Goal: Task Accomplishment & Management: Complete application form

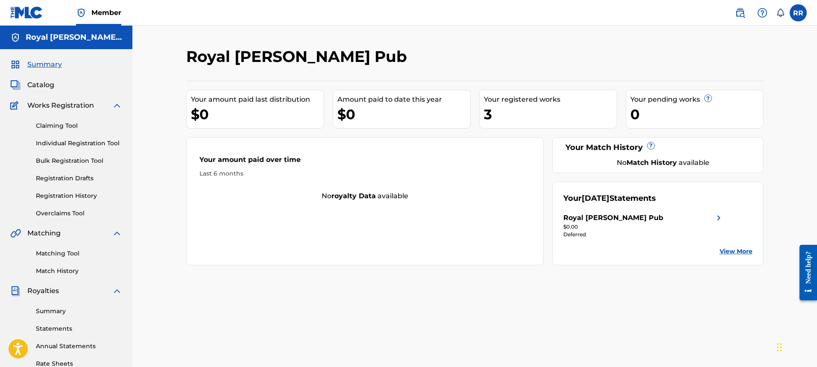
click at [620, 235] on div "Deferred" at bounding box center [643, 235] width 161 height 8
click at [65, 128] on link "Claiming Tool" at bounding box center [79, 125] width 86 height 9
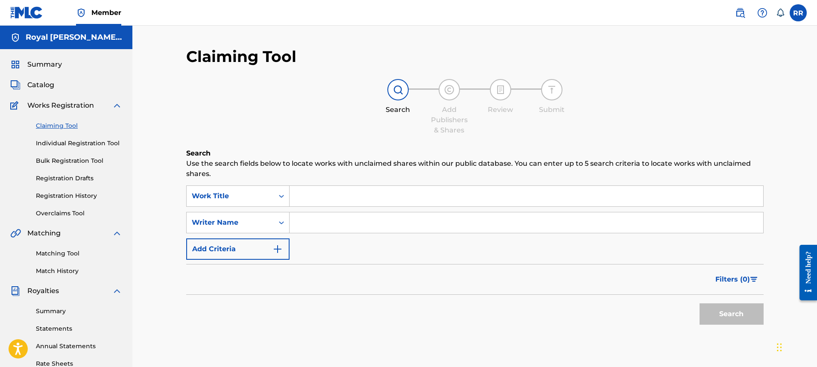
click at [304, 192] on input "Search Form" at bounding box center [527, 196] width 474 height 20
click at [82, 149] on div "Claiming Tool Individual Registration Tool Bulk Registration Tool Registration …" at bounding box center [66, 164] width 112 height 107
click at [85, 145] on link "Individual Registration Tool" at bounding box center [79, 143] width 86 height 9
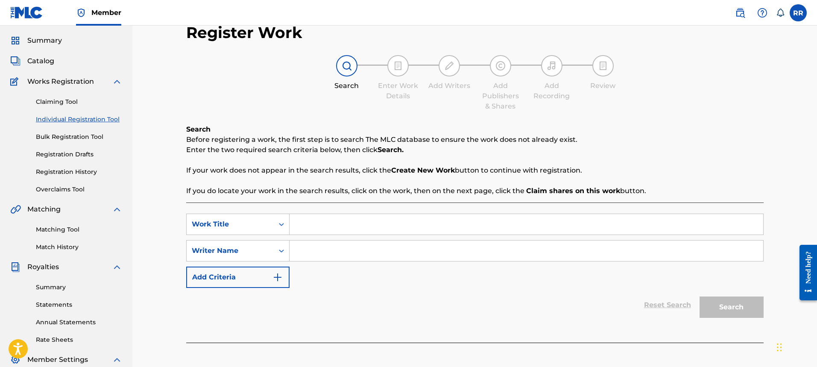
scroll to position [23, 0]
click at [318, 217] on input "Search Form" at bounding box center [527, 224] width 474 height 20
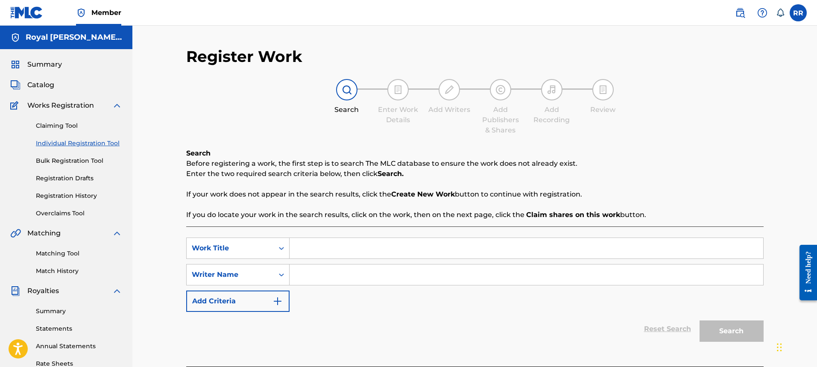
click at [43, 84] on span "Catalog" at bounding box center [40, 85] width 27 height 10
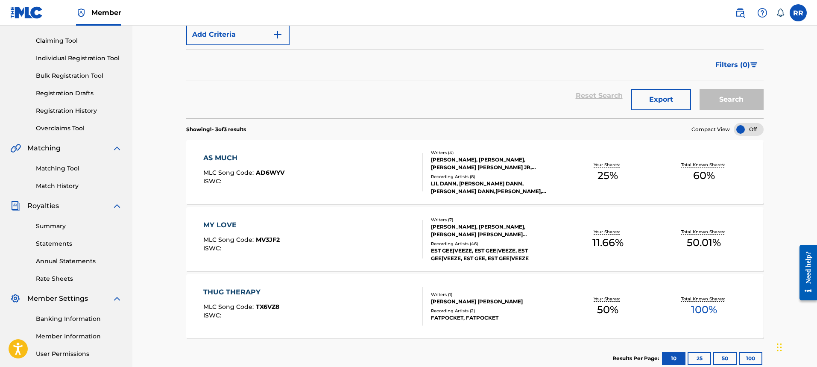
scroll to position [84, 0]
click at [466, 319] on div "FATPOCKET, FATPOCKET" at bounding box center [495, 319] width 129 height 8
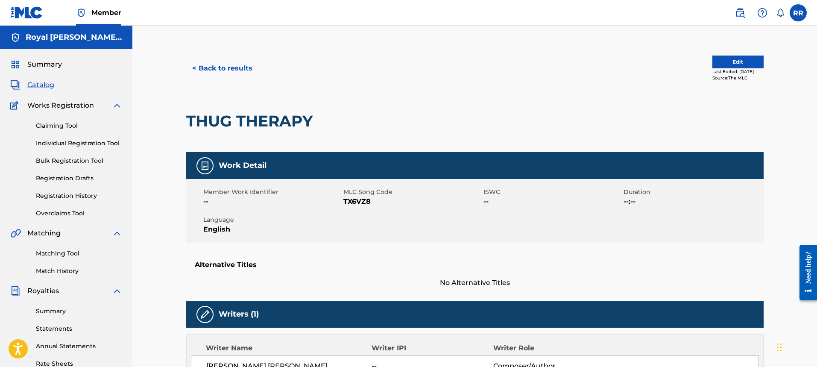
click at [204, 76] on button "< Back to results" at bounding box center [222, 68] width 72 height 21
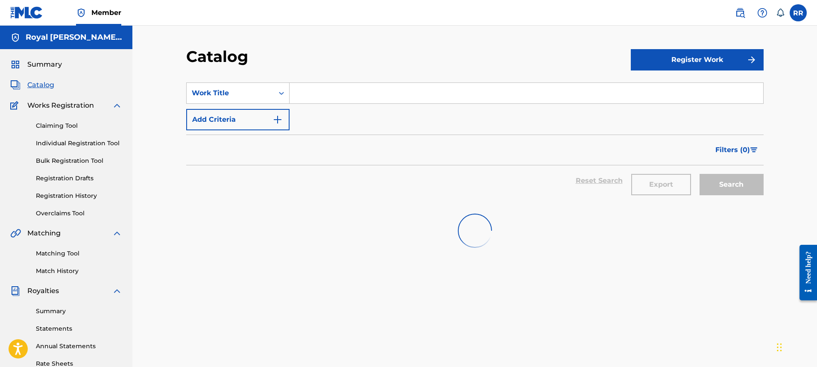
scroll to position [84, 0]
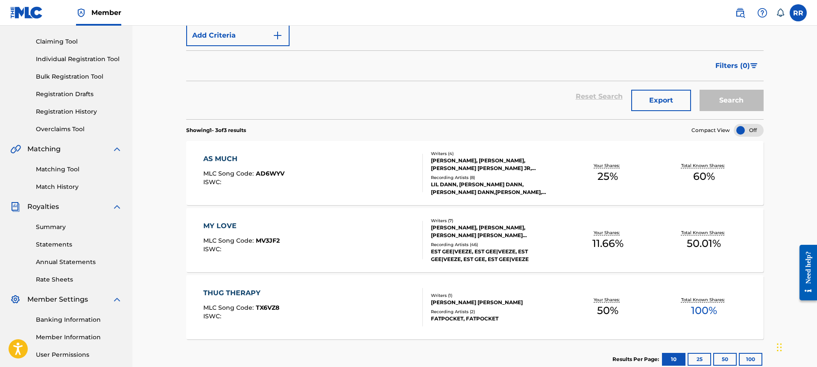
click at [222, 223] on div "MY LOVE" at bounding box center [241, 226] width 76 height 10
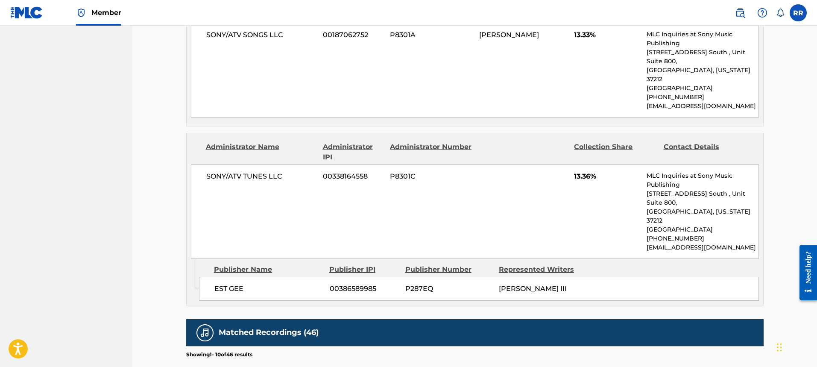
scroll to position [676, 0]
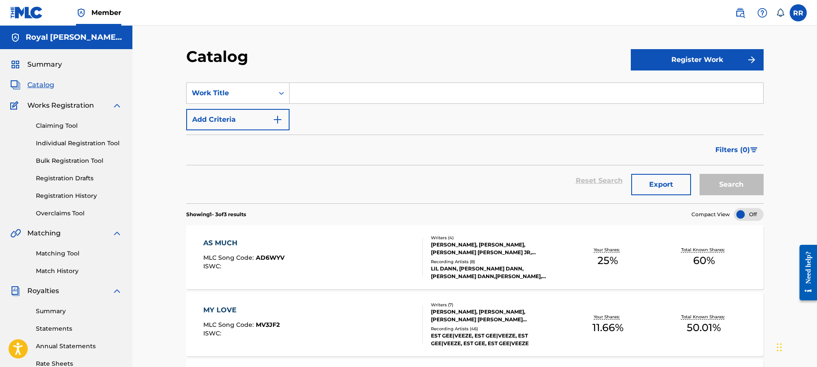
click at [222, 237] on div "AS MUCH MLC Song Code : AD6WYV ISWC : Writers ( 4 ) RYAN PRESTON ADAMS, DAN MAN…" at bounding box center [474, 257] width 577 height 64
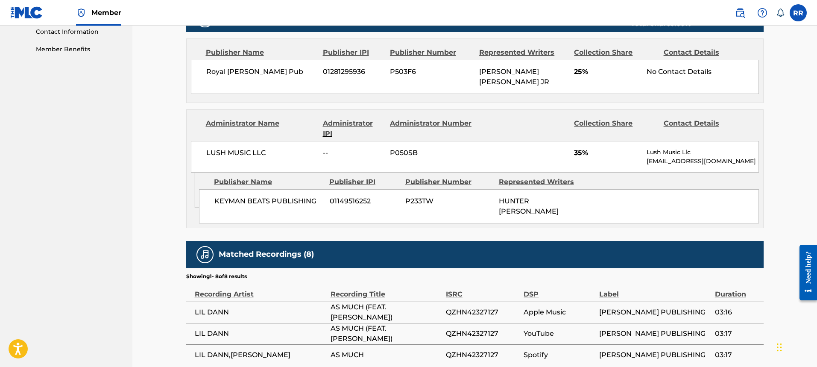
scroll to position [425, 0]
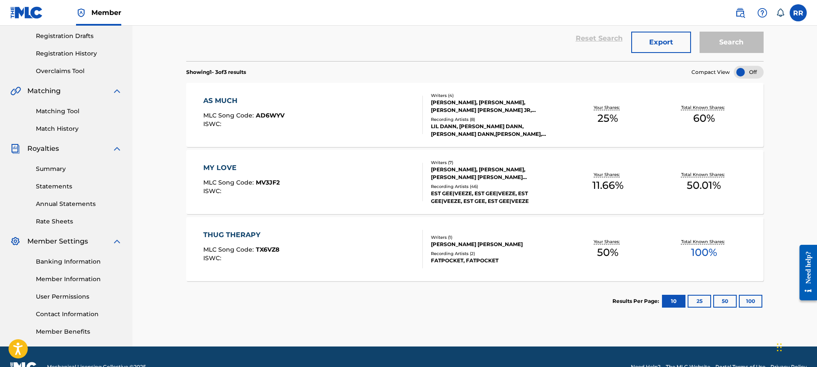
scroll to position [143, 0]
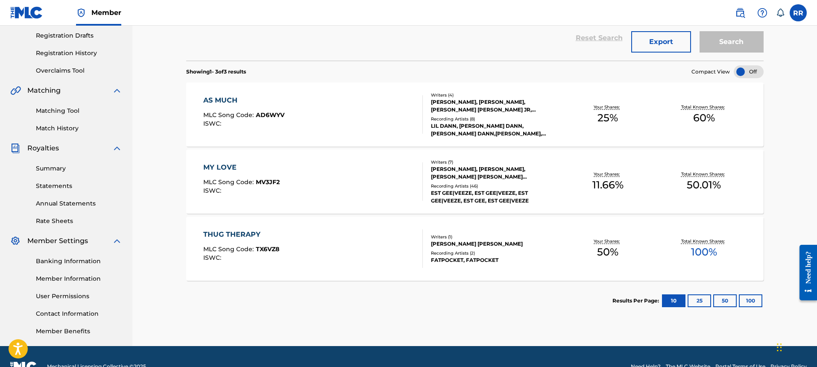
click at [228, 166] on div "MY LOVE" at bounding box center [241, 167] width 76 height 10
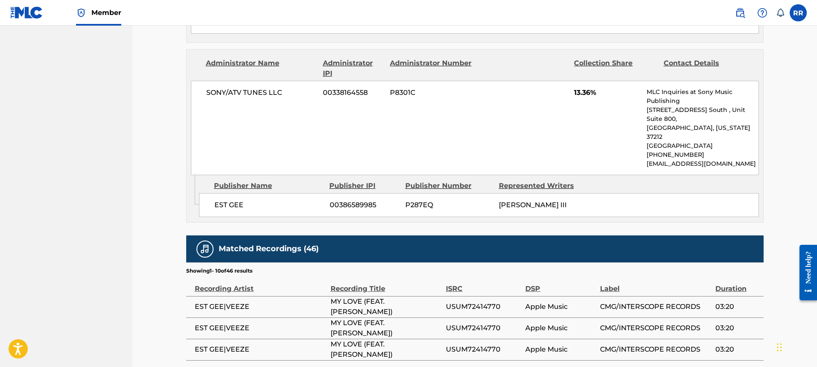
scroll to position [761, 0]
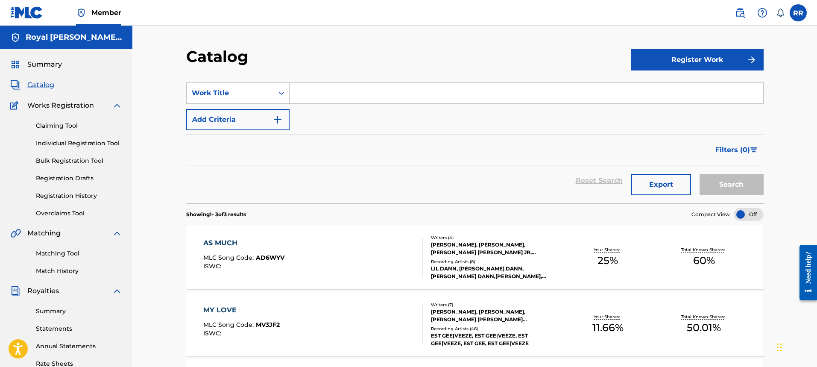
click at [664, 57] on button "Register Work" at bounding box center [697, 59] width 133 height 21
click at [675, 88] on link "Individual" at bounding box center [697, 87] width 133 height 20
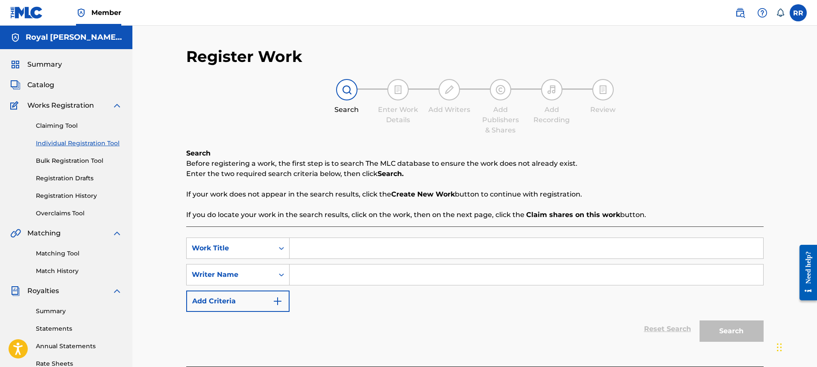
click at [347, 250] on input "Search Form" at bounding box center [527, 248] width 474 height 20
click at [313, 245] on input "Search Form" at bounding box center [527, 248] width 474 height 20
type input "Back In Memphis"
click at [314, 282] on input "Search Form" at bounding box center [527, 274] width 474 height 20
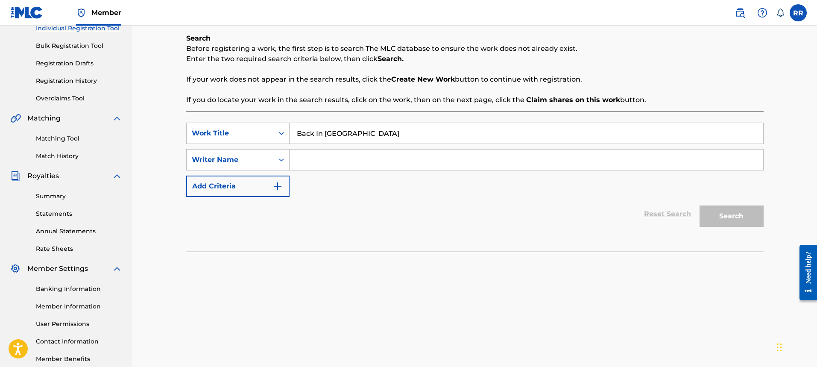
scroll to position [115, 0]
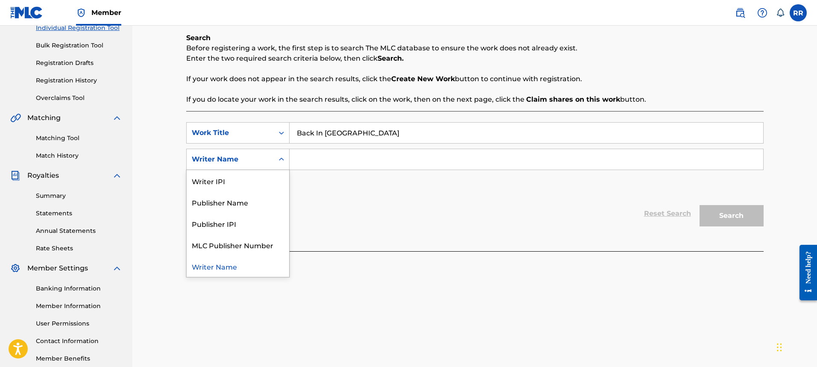
click at [275, 159] on div "Search Form" at bounding box center [281, 159] width 15 height 15
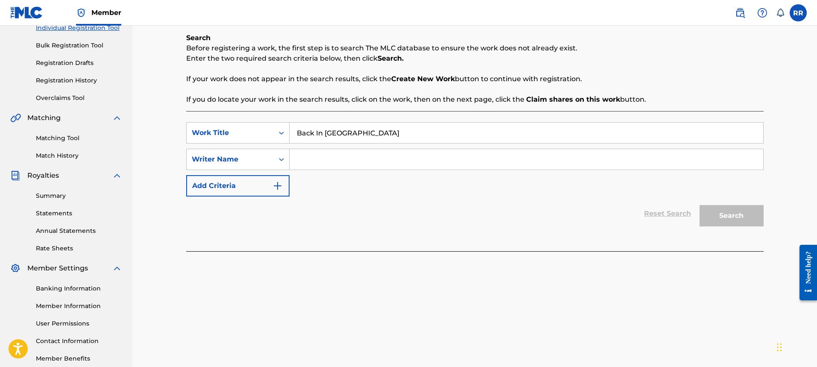
click at [275, 159] on div "Search Form" at bounding box center [281, 159] width 15 height 15
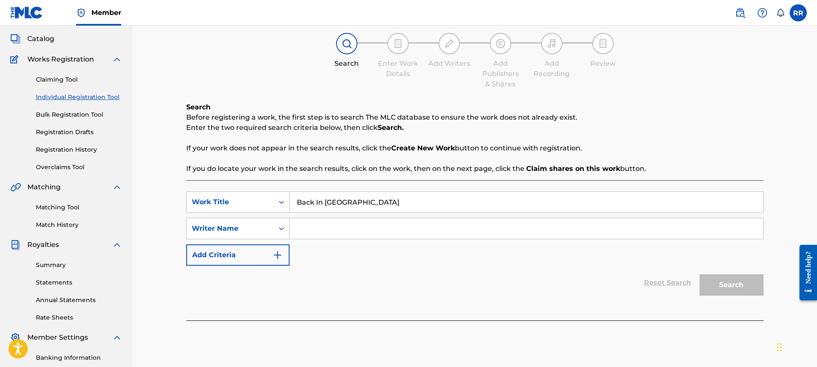
scroll to position [46, 0]
click at [326, 237] on input "Search Form" at bounding box center [527, 229] width 474 height 20
click at [326, 236] on input "Search Form" at bounding box center [527, 229] width 474 height 20
click at [263, 236] on div "Writer Name" at bounding box center [230, 229] width 87 height 16
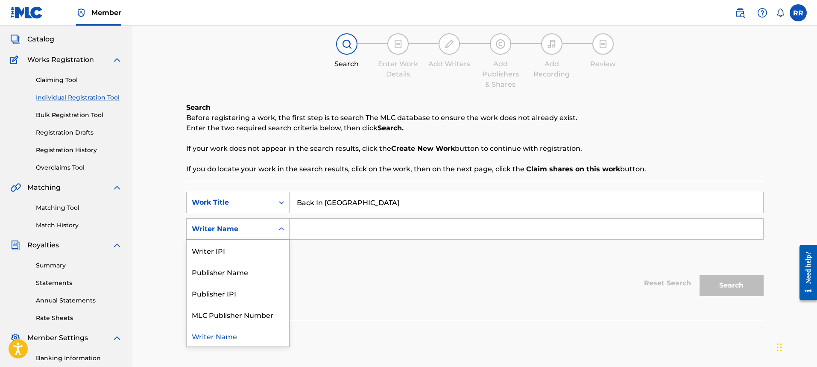
click at [263, 236] on div "Writer Name" at bounding box center [230, 229] width 87 height 16
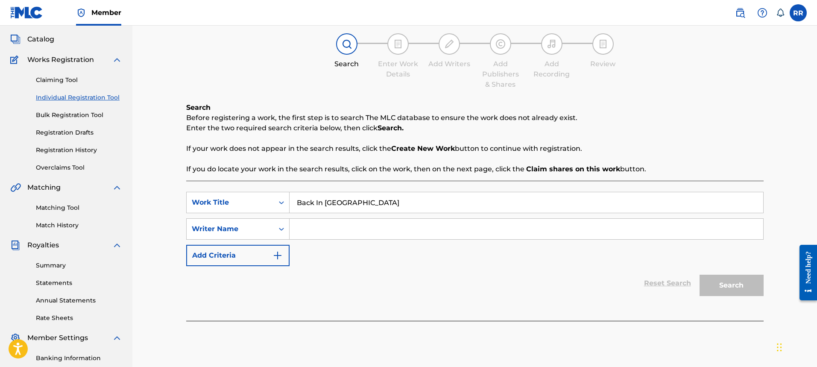
click at [321, 230] on input "Search Form" at bounding box center [527, 229] width 474 height 20
click at [275, 235] on div "Search Form" at bounding box center [281, 228] width 15 height 15
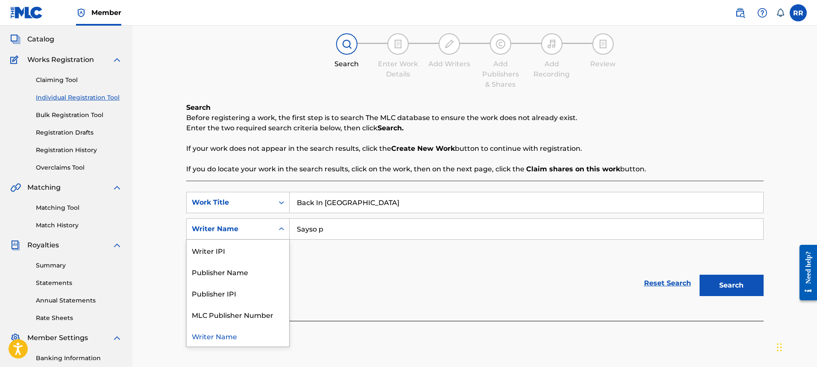
click at [275, 234] on div "Search Form" at bounding box center [281, 228] width 15 height 15
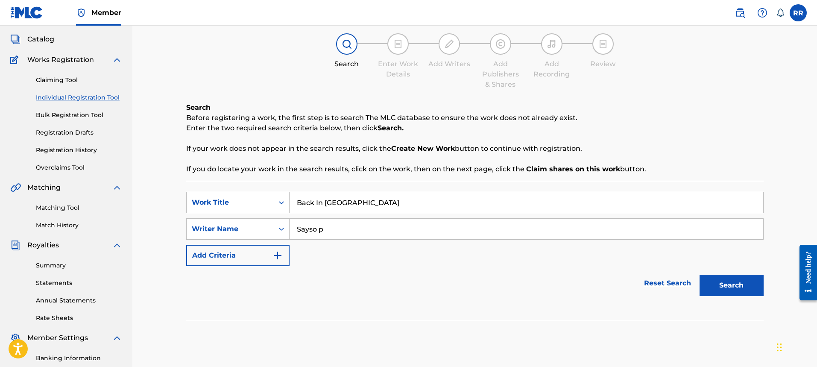
click at [713, 282] on button "Search" at bounding box center [731, 285] width 64 height 21
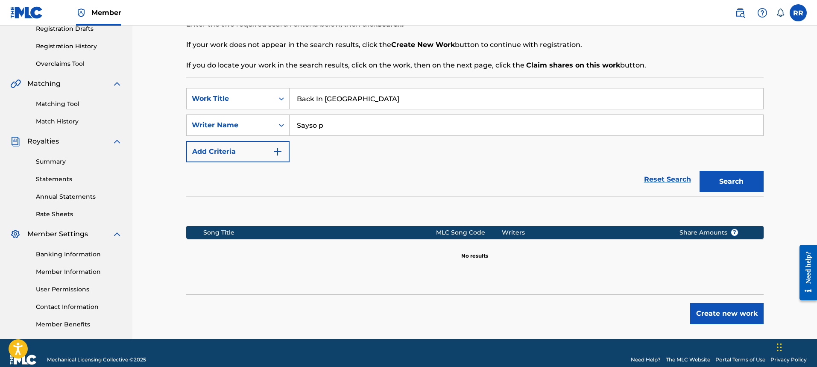
scroll to position [150, 0]
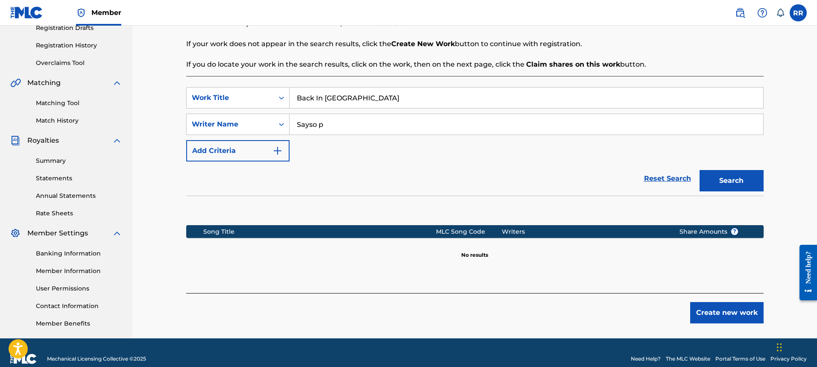
click at [338, 126] on input "Sayso p" at bounding box center [527, 124] width 474 height 20
type input "S"
click at [374, 95] on input "Back In Memphis" at bounding box center [527, 98] width 474 height 20
click at [339, 131] on input "Search Form" at bounding box center [527, 124] width 474 height 20
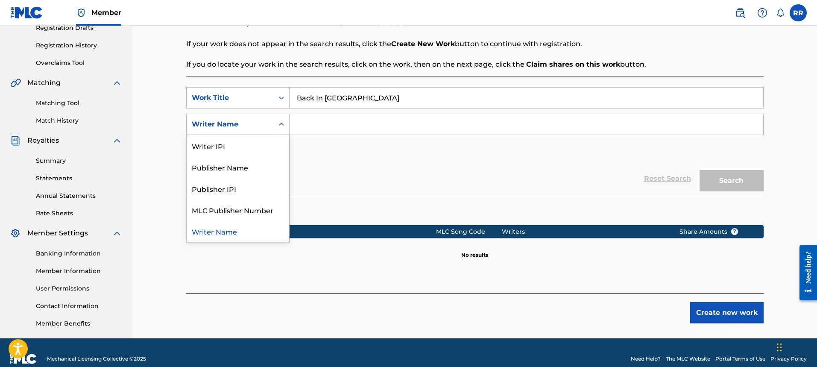
click at [256, 126] on div "Writer Name" at bounding box center [230, 124] width 77 height 10
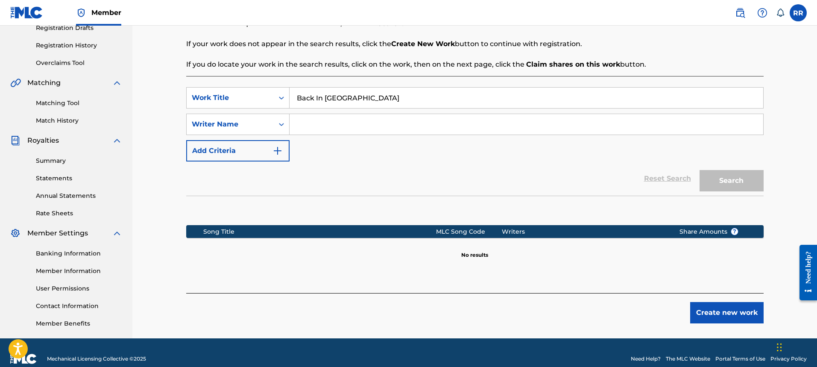
click at [308, 128] on input "Search Form" at bounding box center [527, 124] width 474 height 20
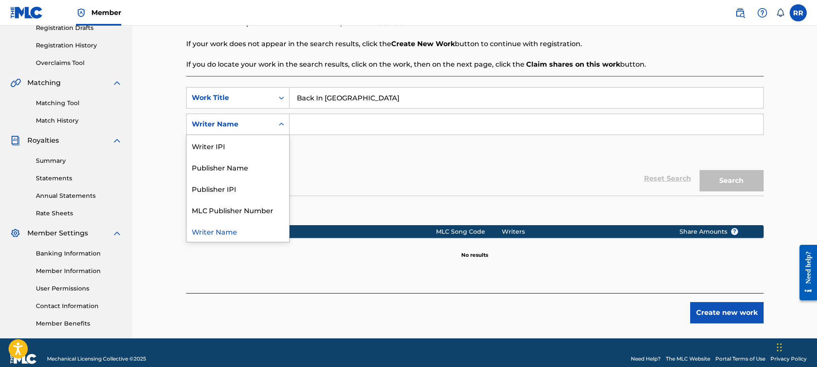
click at [265, 132] on div "Writer Name" at bounding box center [230, 124] width 87 height 16
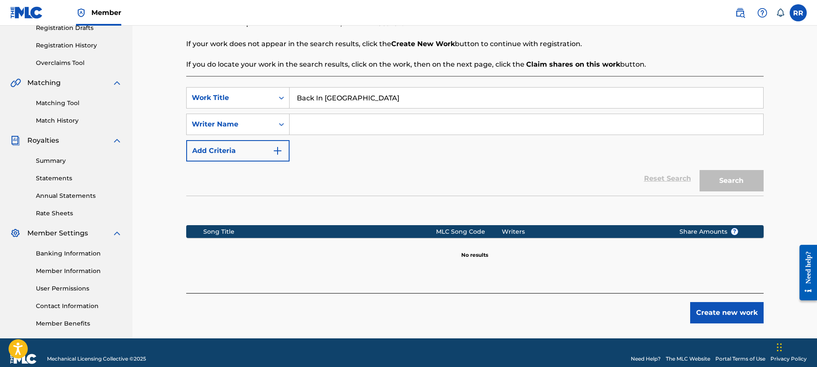
drag, startPoint x: 251, startPoint y: 169, endPoint x: 322, endPoint y: 126, distance: 83.1
click at [322, 126] on input "Search Form" at bounding box center [527, 124] width 474 height 20
type input "Dj Hood Publishing"
click at [699, 170] on button "Search" at bounding box center [731, 180] width 64 height 21
click at [728, 311] on button "Create new work" at bounding box center [726, 312] width 73 height 21
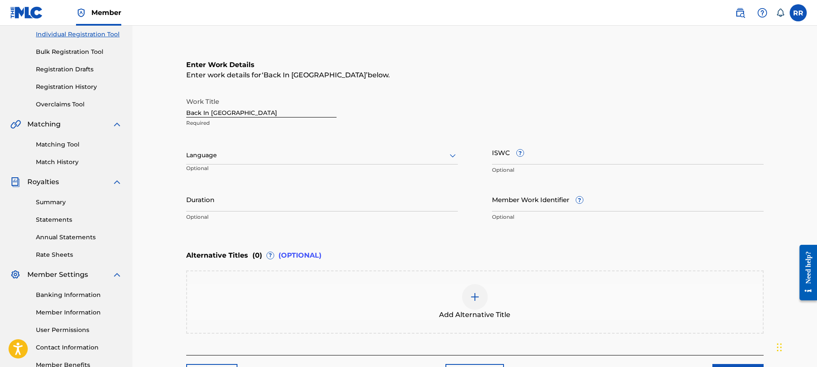
scroll to position [91, 0]
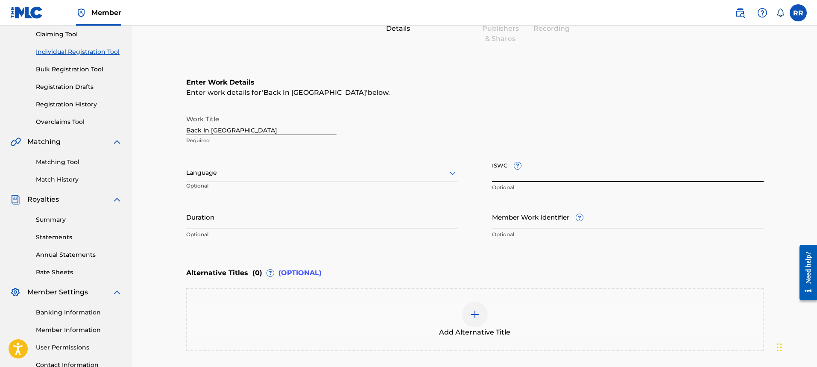
click at [535, 161] on input "ISWC ?" at bounding box center [628, 170] width 272 height 24
paste input "T-315.071.474-8"
type input "T-315.071.474-8"
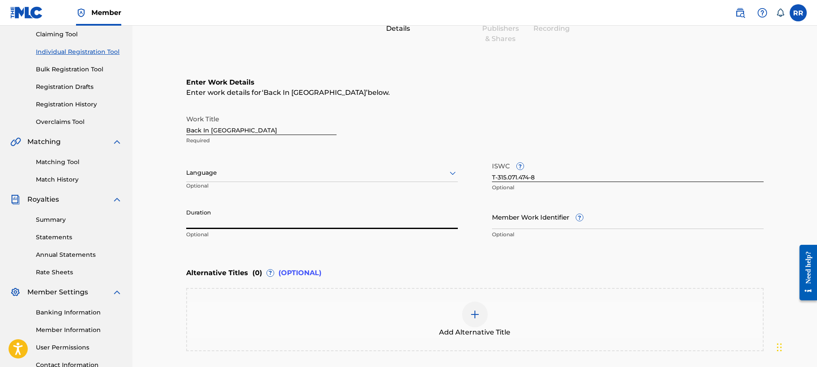
click at [329, 217] on input "Duration" at bounding box center [322, 217] width 272 height 24
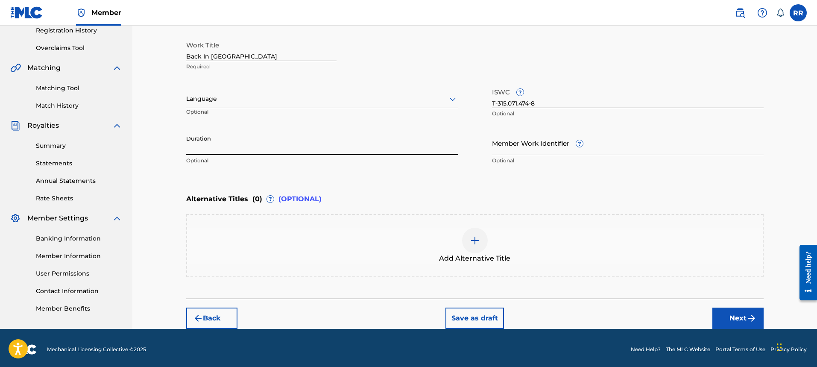
scroll to position [166, 0]
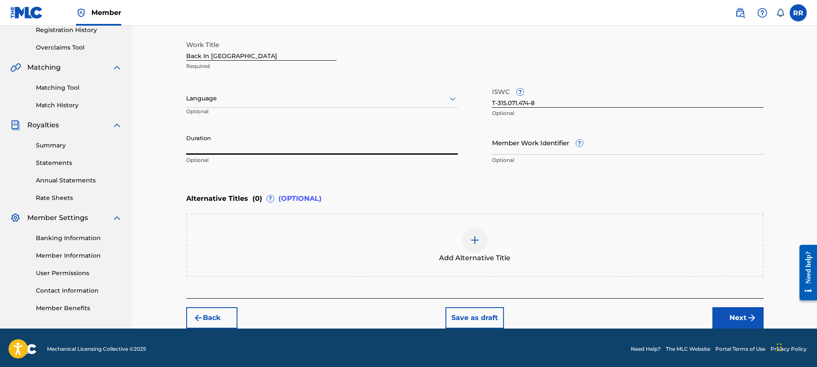
click at [744, 311] on button "Next" at bounding box center [737, 317] width 51 height 21
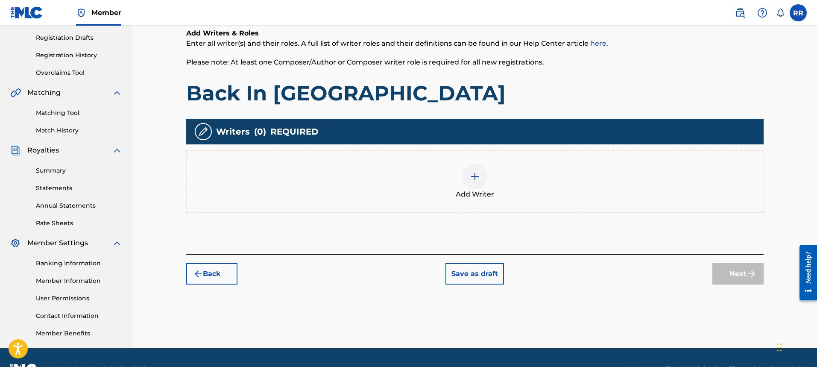
scroll to position [141, 0]
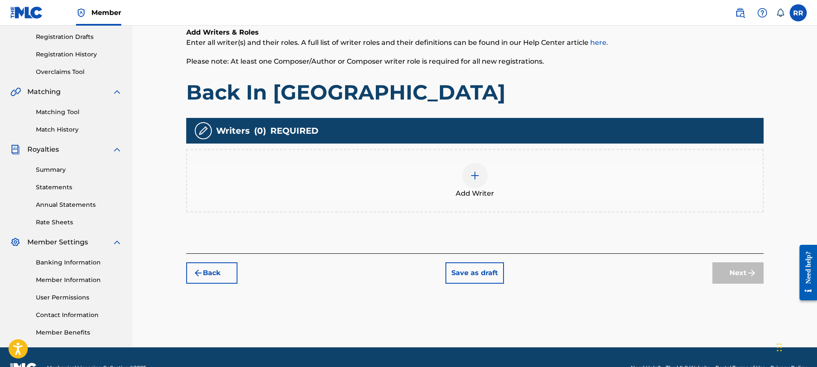
click at [480, 176] on div at bounding box center [475, 176] width 26 height 26
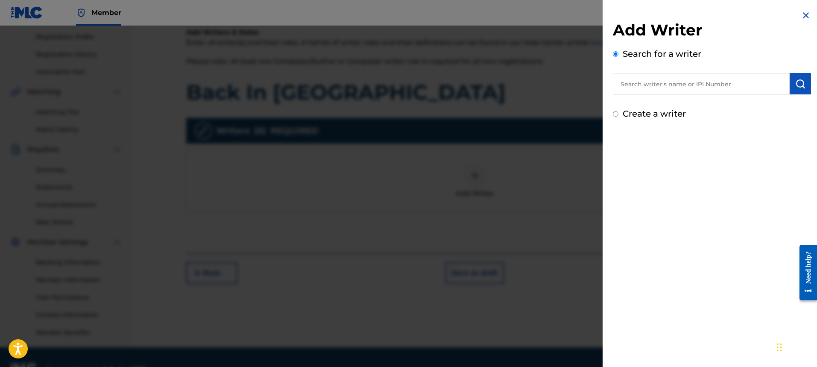
click at [651, 92] on input "text" at bounding box center [701, 83] width 177 height 21
click at [645, 92] on input "text" at bounding box center [701, 83] width 177 height 21
paste input "1066519647"
click at [682, 83] on input "1066519647" at bounding box center [701, 83] width 177 height 21
click at [799, 90] on button "submit" at bounding box center [800, 83] width 21 height 21
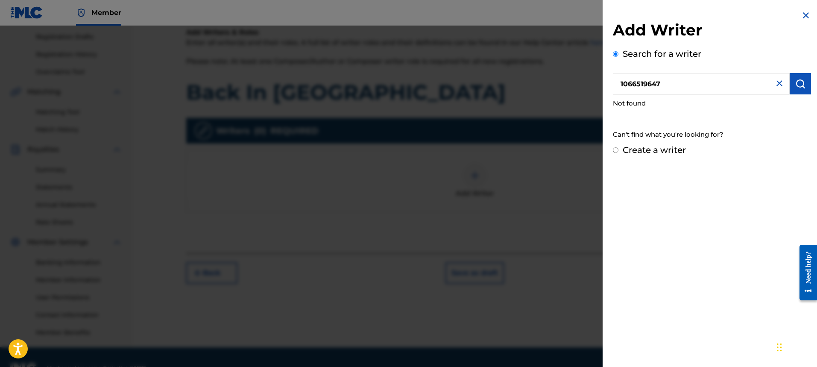
click at [686, 83] on input "1066519647" at bounding box center [701, 83] width 177 height 21
type input "1"
click at [686, 83] on input "text" at bounding box center [701, 83] width 177 height 21
paste input "1066519647"
click at [685, 82] on input "1066519647" at bounding box center [701, 83] width 177 height 21
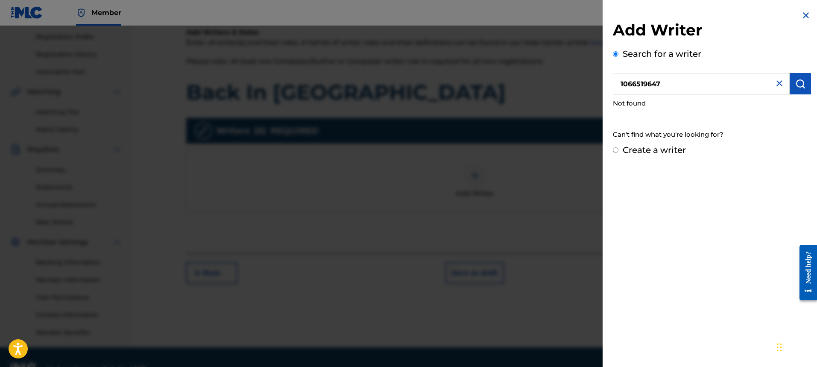
type input "1066519647"
click at [641, 150] on label "Create a writer" at bounding box center [654, 150] width 63 height 10
radio input "true"
click at [618, 150] on input "Create a writer" at bounding box center [616, 150] width 6 height 6
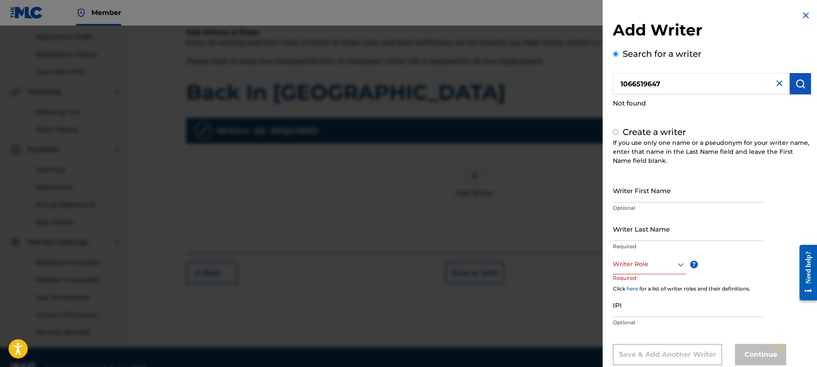
radio input "false"
radio input "true"
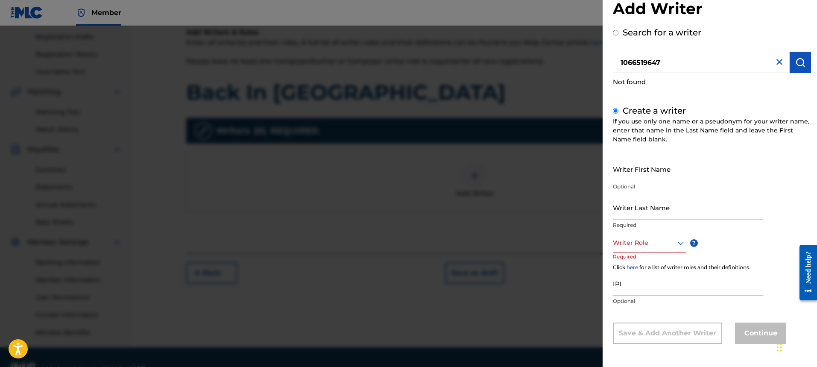
scroll to position [163, 0]
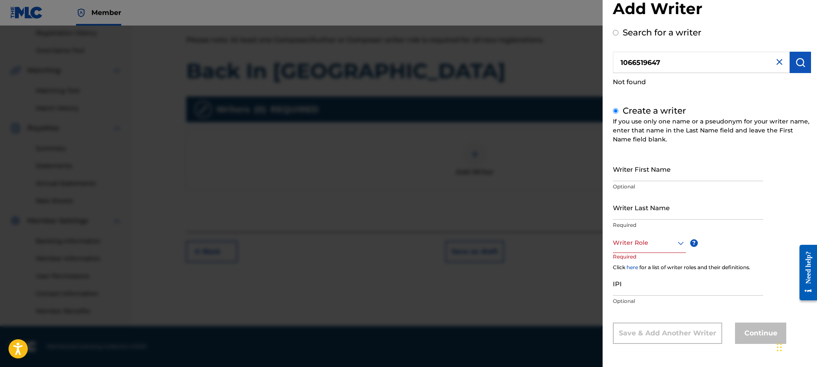
click at [644, 173] on input "Writer First Name" at bounding box center [688, 169] width 150 height 24
click at [617, 35] on input "Search for a writer" at bounding box center [616, 33] width 6 height 6
radio input "true"
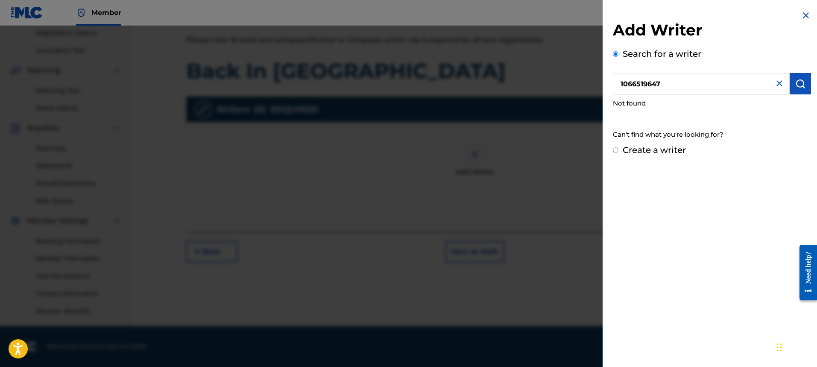
click at [800, 92] on button "submit" at bounding box center [800, 83] width 21 height 21
click at [642, 152] on label "Create a writer" at bounding box center [654, 150] width 63 height 10
radio input "true"
click at [618, 152] on input "Create a writer" at bounding box center [616, 150] width 6 height 6
radio input "false"
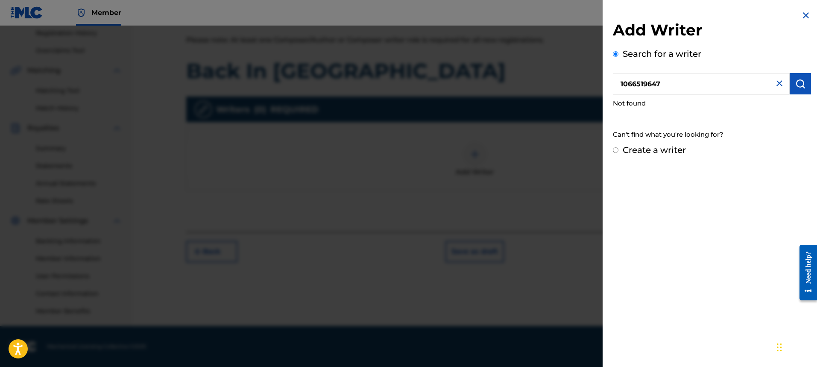
radio input "true"
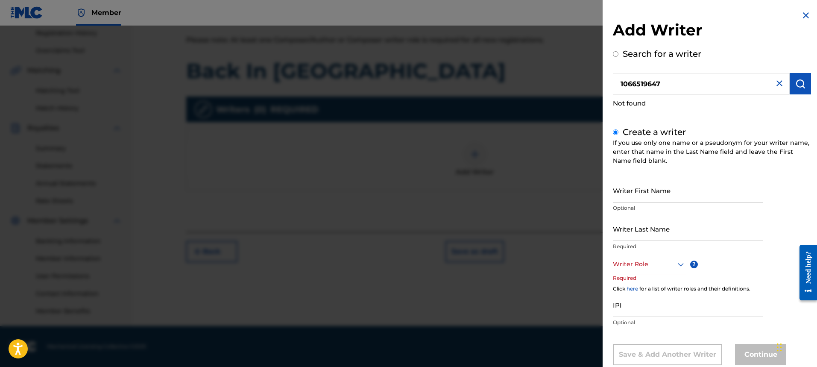
click at [635, 190] on input "Writer First Name" at bounding box center [688, 190] width 150 height 24
click at [627, 228] on input "Writer Last Name" at bounding box center [688, 228] width 150 height 24
type input "Roper"
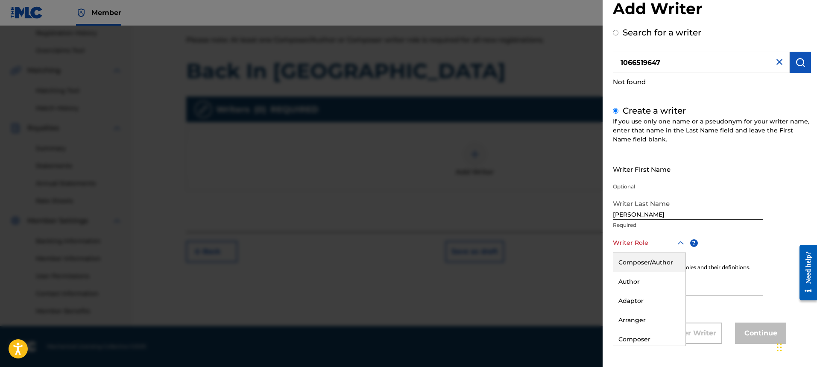
click at [643, 253] on div "8 results available. Use Up and Down to choose options, press Enter to select t…" at bounding box center [649, 243] width 73 height 19
click at [646, 298] on div "Composer" at bounding box center [649, 298] width 72 height 19
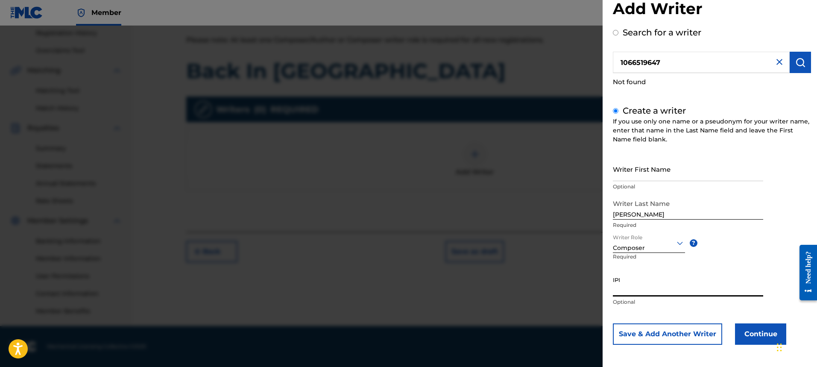
click at [653, 281] on input "IPI" at bounding box center [688, 284] width 150 height 24
paste input "1066519647"
type input "1066519647"
click at [776, 67] on input "1066519647" at bounding box center [701, 62] width 177 height 21
radio input "true"
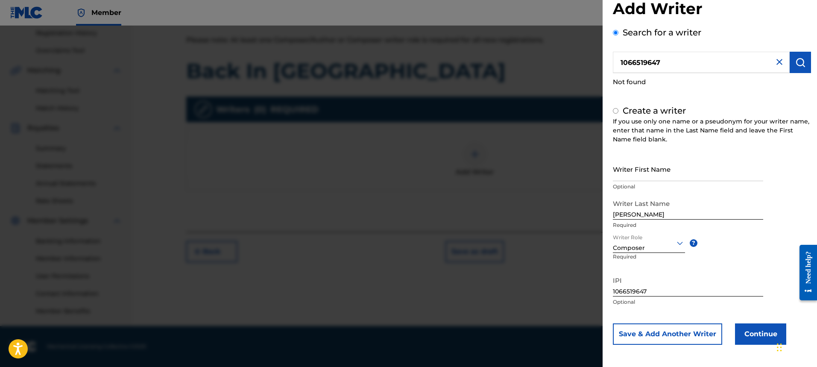
scroll to position [0, 0]
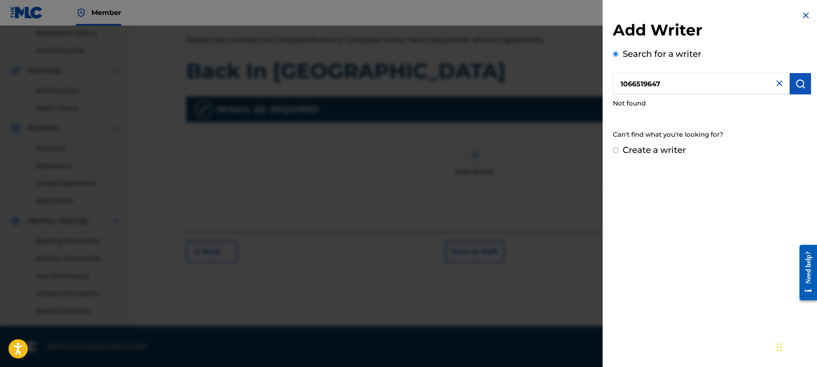
click at [776, 82] on img at bounding box center [779, 83] width 10 height 10
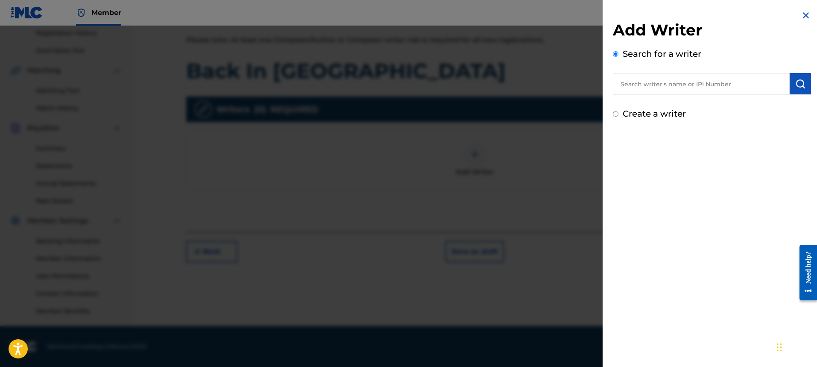
click at [728, 94] on input "text" at bounding box center [701, 83] width 177 height 21
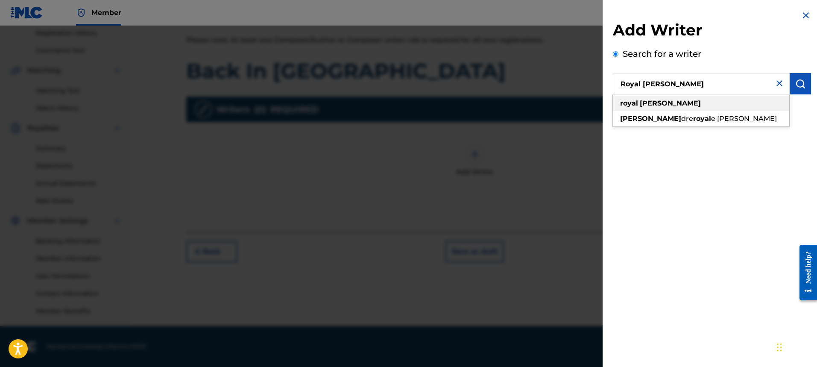
click at [690, 107] on div "royal ron" at bounding box center [701, 103] width 176 height 15
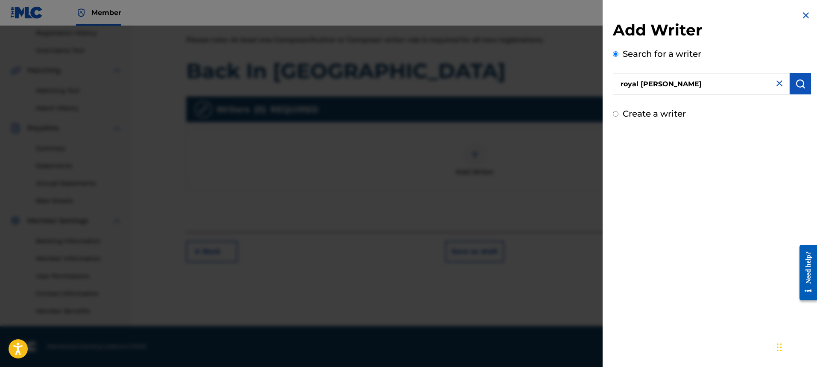
click at [666, 127] on div "Add Writer Search for a writer royal ron Create a writer" at bounding box center [712, 65] width 219 height 130
click at [798, 87] on img "submit" at bounding box center [800, 84] width 10 height 10
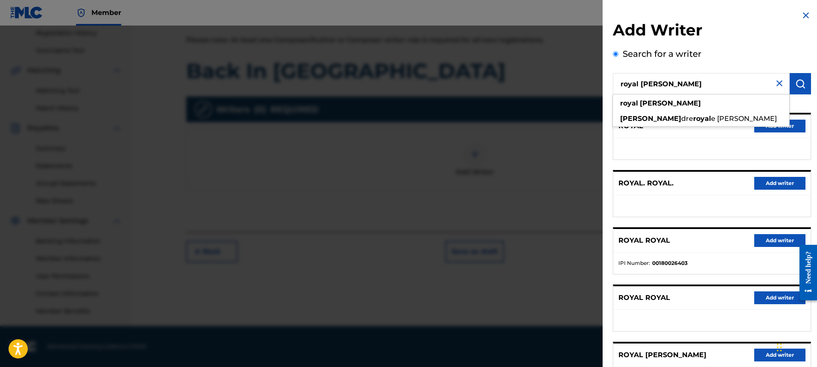
drag, startPoint x: 674, startPoint y: 90, endPoint x: 610, endPoint y: 86, distance: 64.6
click at [610, 86] on div "Add Writer Search for a writer royal ron royal ron ron dre royal e thomas Pick …" at bounding box center [712, 221] width 219 height 442
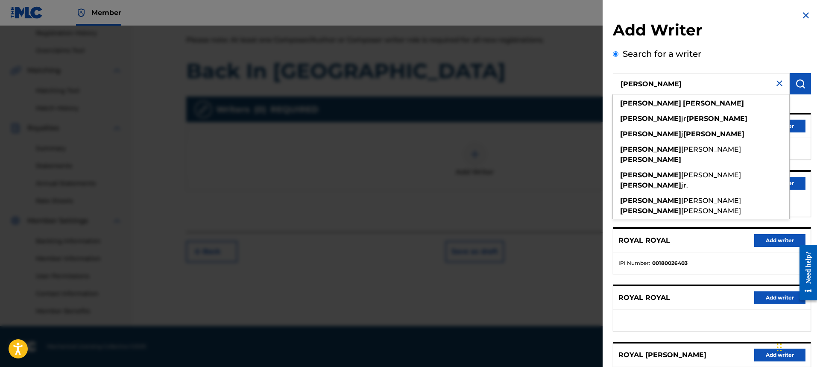
type input "Ronald Roper"
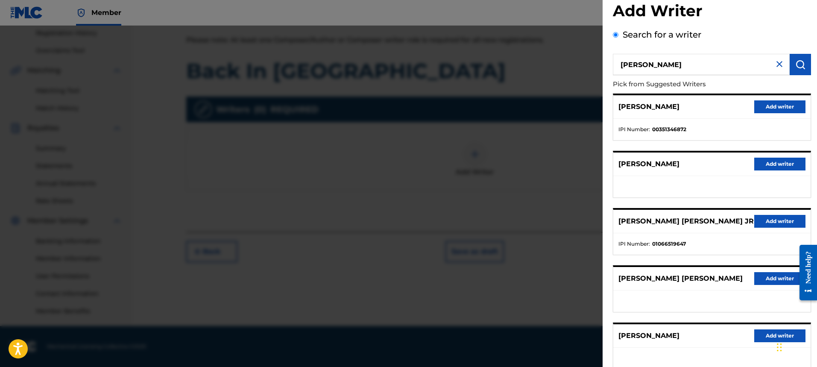
scroll to position [13, 0]
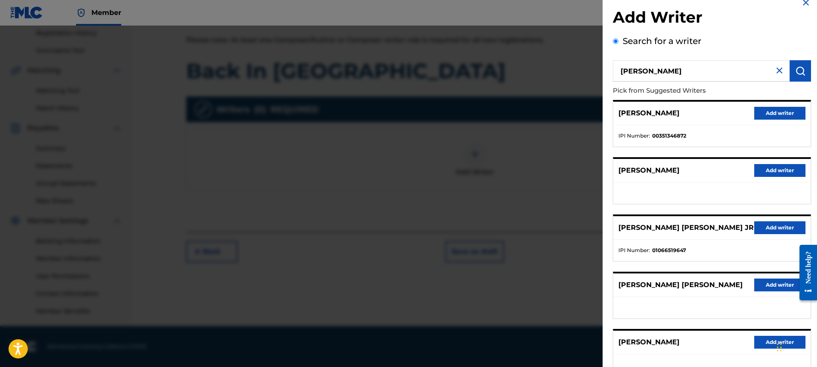
click at [761, 226] on button "Add writer" at bounding box center [779, 227] width 51 height 13
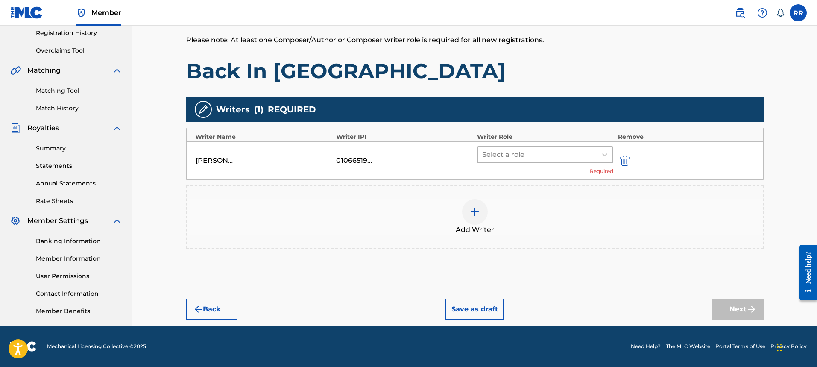
click at [536, 159] on div at bounding box center [537, 155] width 111 height 12
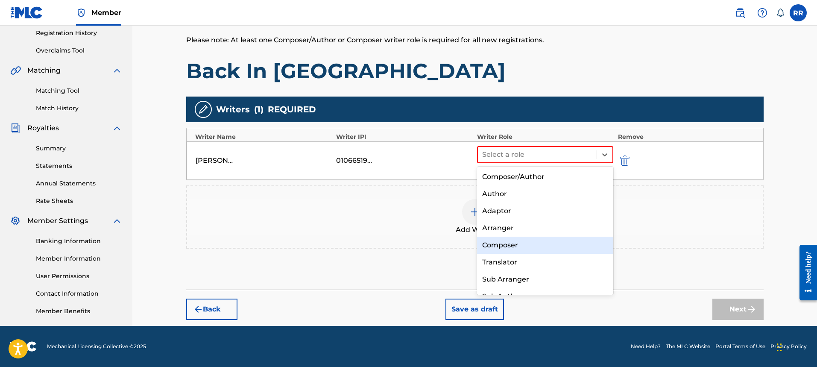
click at [515, 248] on div "Composer" at bounding box center [545, 245] width 137 height 17
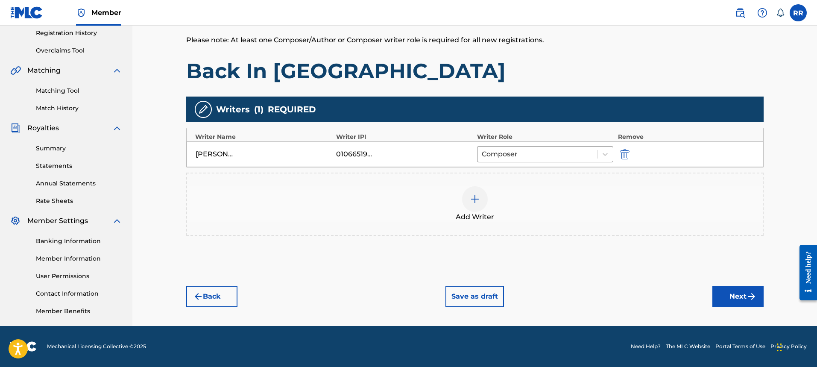
click at [466, 206] on div at bounding box center [475, 199] width 26 height 26
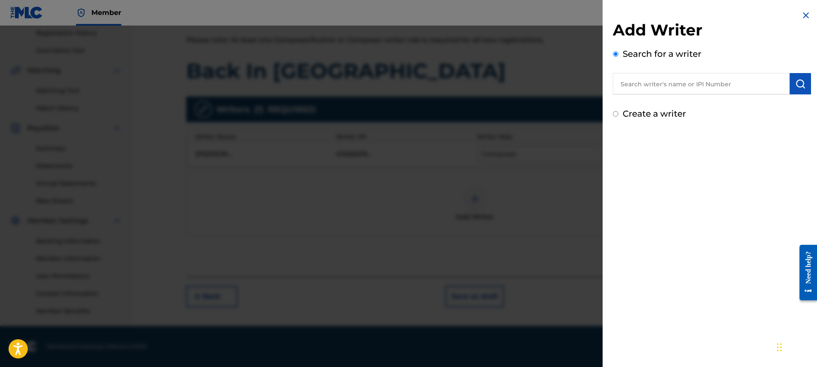
click at [675, 86] on input "text" at bounding box center [701, 83] width 177 height 21
click at [656, 87] on input "text" at bounding box center [701, 83] width 177 height 21
paste input "1011509713"
click at [699, 82] on input "1011509713" at bounding box center [701, 83] width 177 height 21
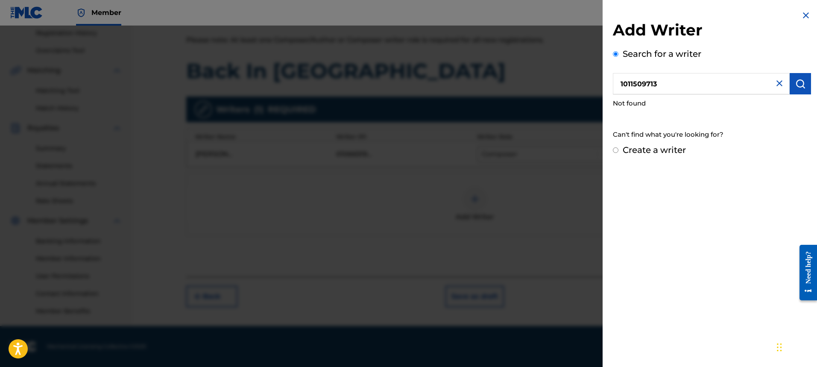
click at [622, 84] on input "1011509713" at bounding box center [701, 83] width 177 height 21
click at [618, 84] on input "1011509713" at bounding box center [701, 83] width 177 height 21
click at [687, 80] on input "#1011509713" at bounding box center [701, 83] width 177 height 21
type input "#"
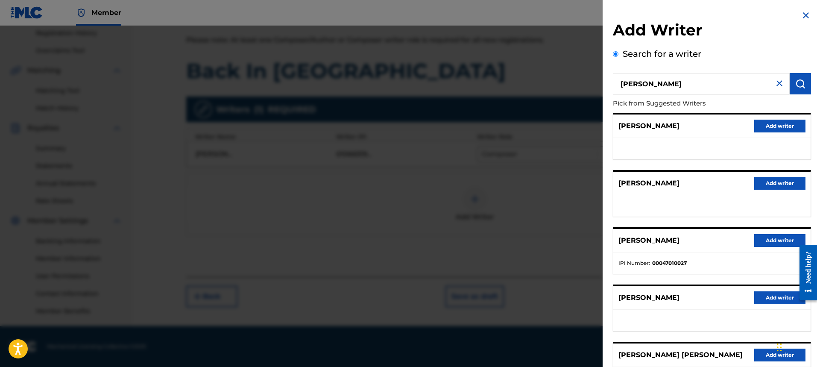
click at [628, 85] on input "Latorian hunt" at bounding box center [701, 83] width 177 height 21
click at [674, 102] on div "letorian hunt" at bounding box center [701, 103] width 176 height 15
type input "letorian hunt"
click at [799, 86] on img "submit" at bounding box center [800, 84] width 10 height 10
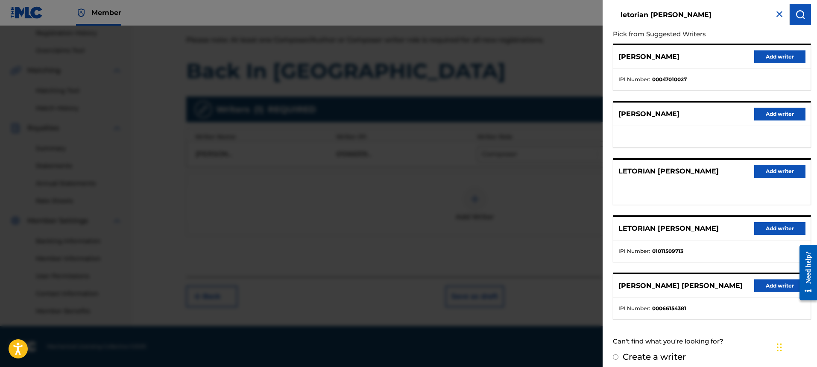
scroll to position [76, 0]
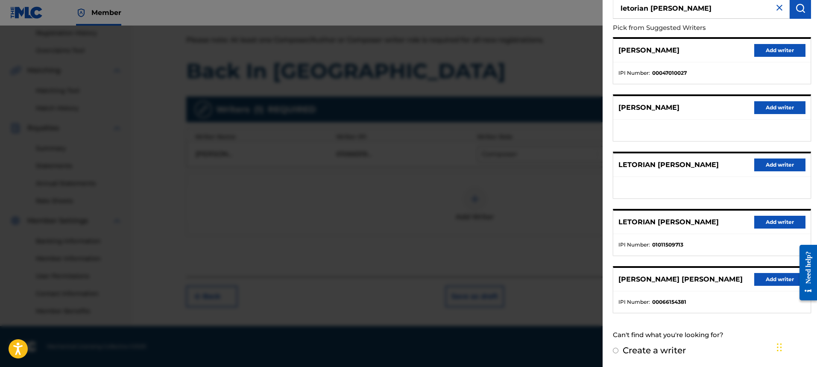
click at [768, 221] on button "Add writer" at bounding box center [779, 222] width 51 height 13
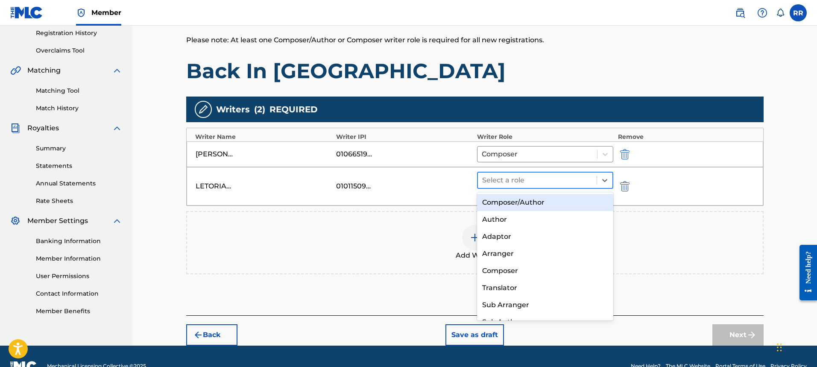
click at [518, 176] on div at bounding box center [537, 180] width 111 height 12
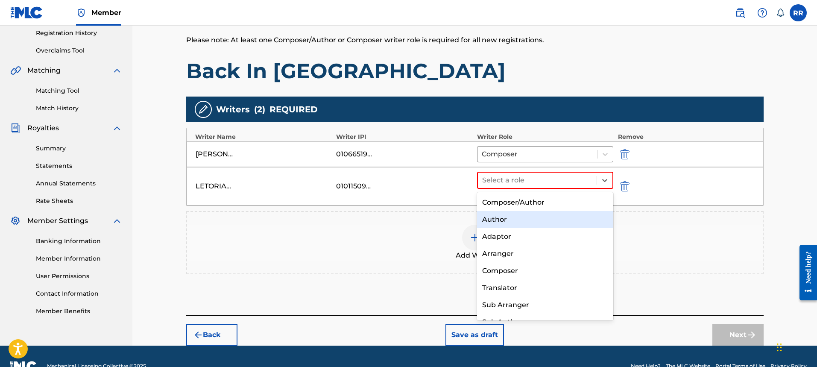
click at [537, 225] on div "Author" at bounding box center [545, 219] width 137 height 17
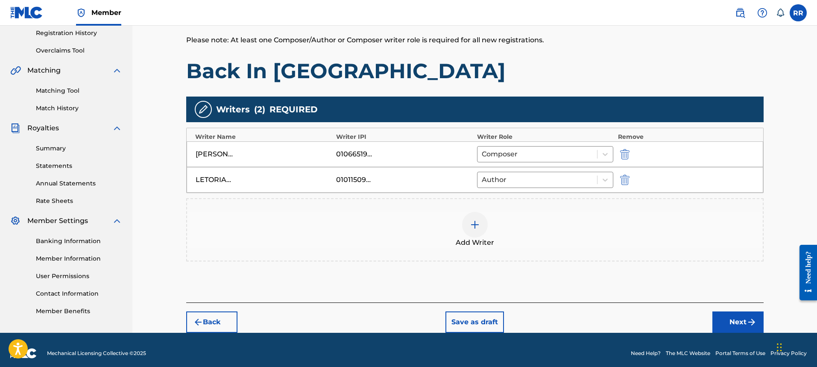
click at [547, 163] on div "RONALD LEE ROPER JR ROPER JR 01066519647 Composer" at bounding box center [475, 154] width 576 height 26
click at [549, 160] on div at bounding box center [537, 154] width 111 height 12
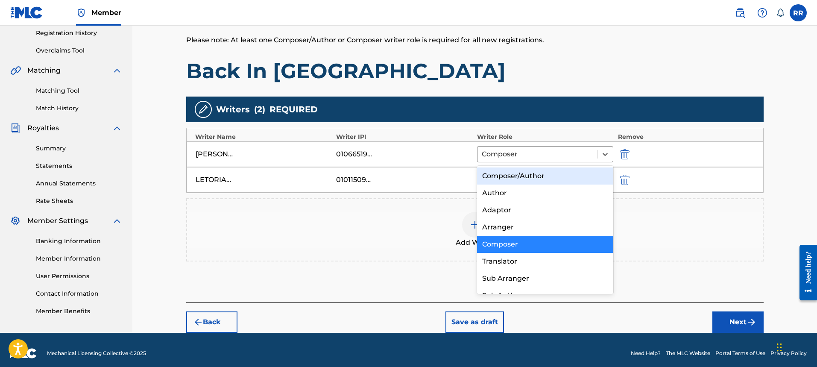
click at [536, 171] on div "Composer/Author" at bounding box center [545, 175] width 137 height 17
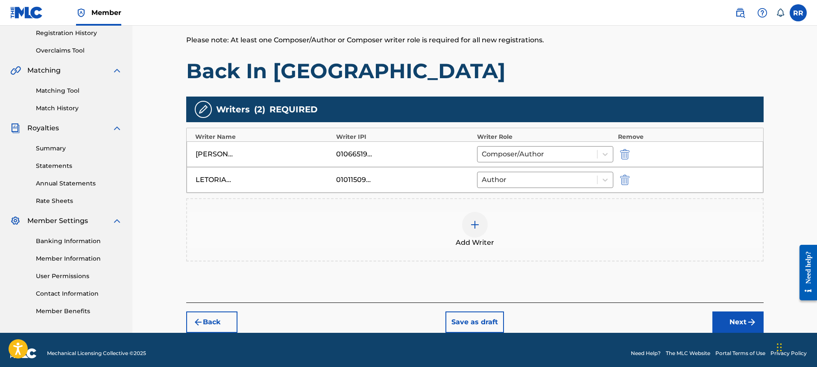
scroll to position [170, 0]
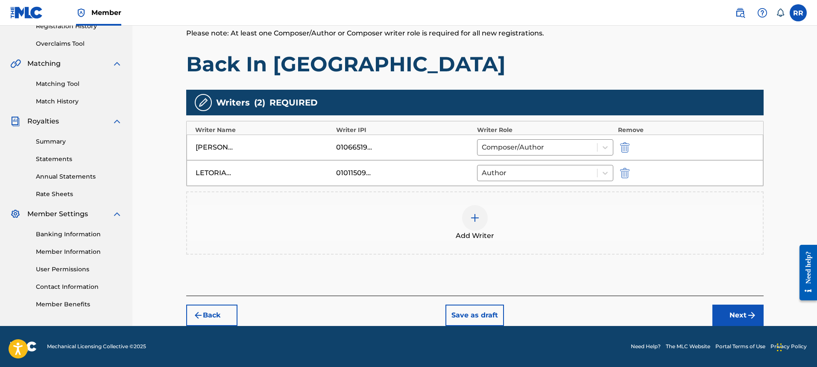
click at [735, 306] on button "Next" at bounding box center [737, 314] width 51 height 21
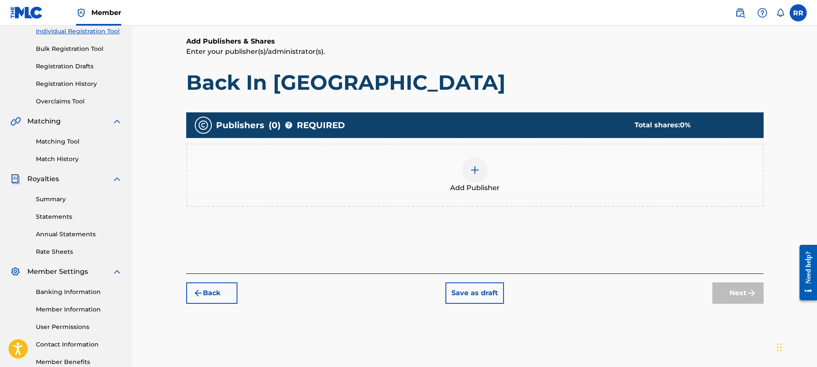
scroll to position [112, 0]
click at [472, 173] on img at bounding box center [475, 169] width 10 height 10
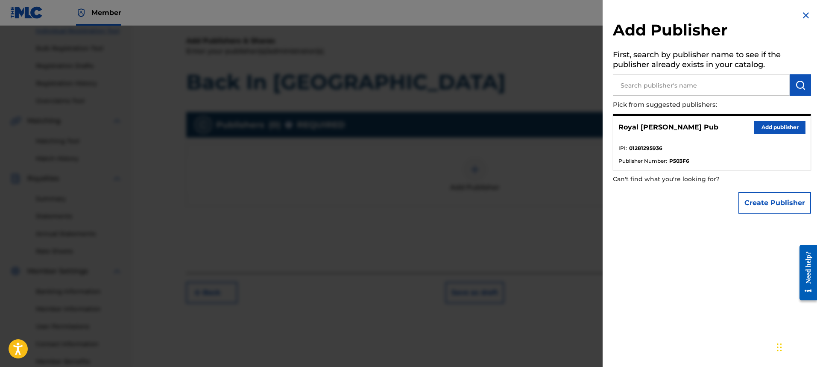
click at [763, 129] on button "Add publisher" at bounding box center [779, 127] width 51 height 13
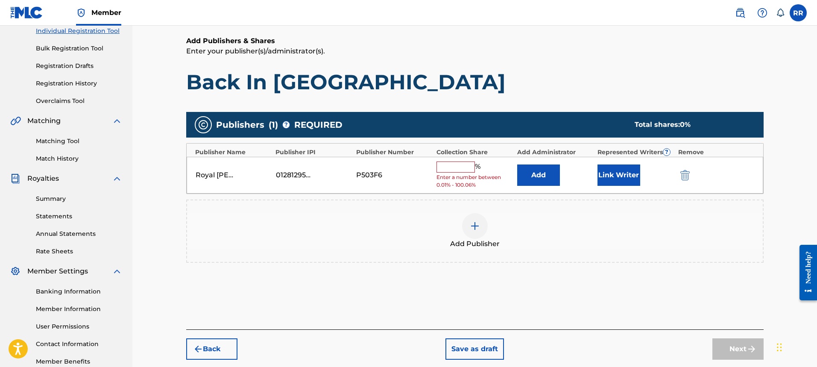
click at [205, 343] on button "Back" at bounding box center [211, 348] width 51 height 21
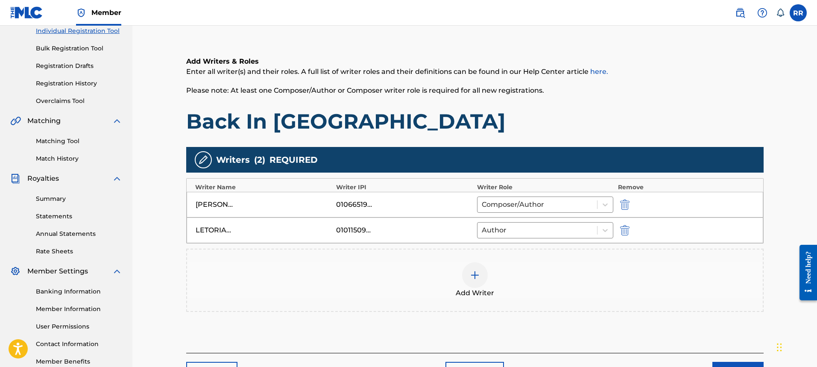
click at [471, 278] on img at bounding box center [475, 275] width 10 height 10
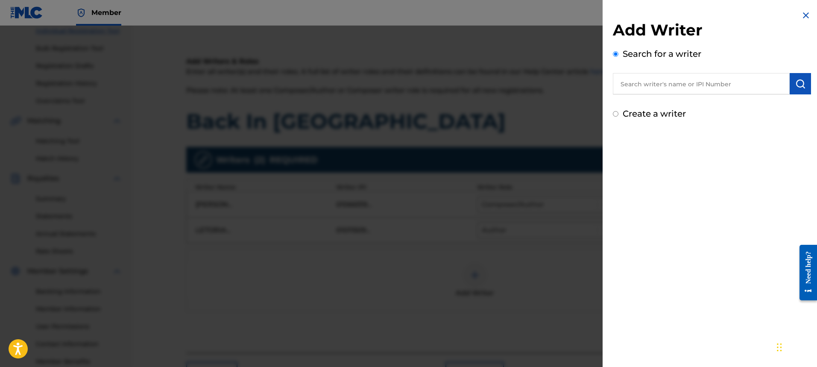
click at [621, 91] on input "text" at bounding box center [701, 83] width 177 height 21
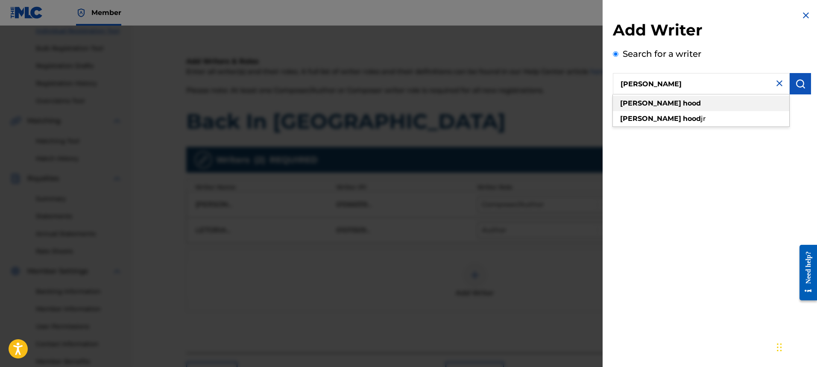
click at [673, 106] on div "steven hood" at bounding box center [701, 103] width 176 height 15
type input "steven hood"
click at [803, 79] on button "submit" at bounding box center [800, 83] width 21 height 21
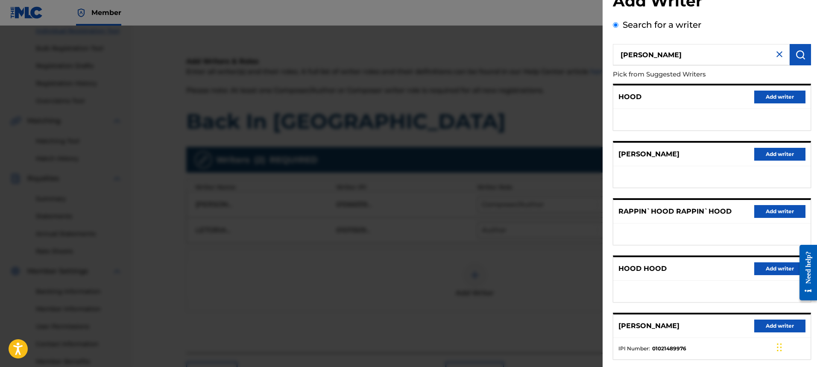
scroll to position [76, 0]
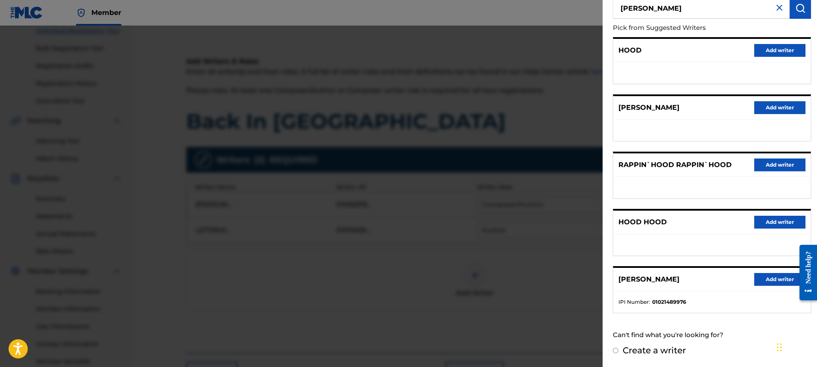
click at [765, 284] on button "Add writer" at bounding box center [779, 279] width 51 height 13
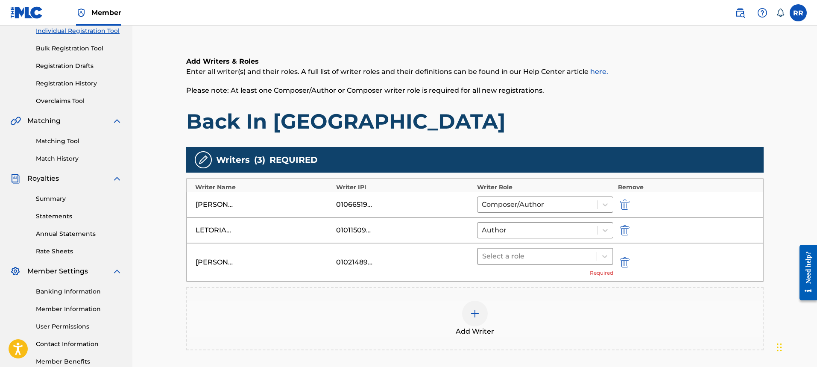
click at [544, 257] on div at bounding box center [537, 256] width 111 height 12
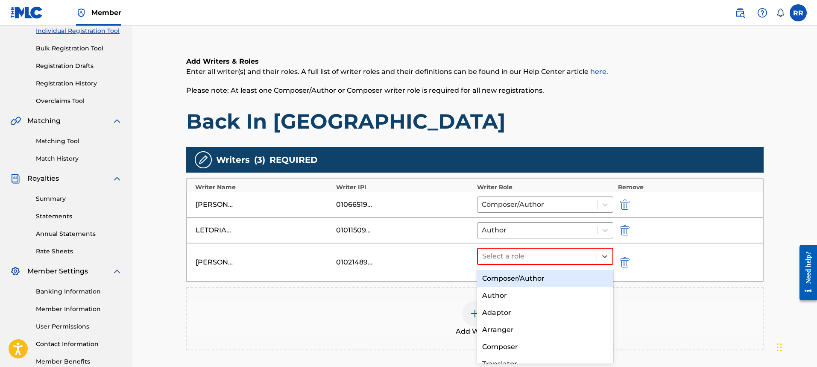
click at [533, 282] on div "Composer/Author" at bounding box center [545, 278] width 137 height 17
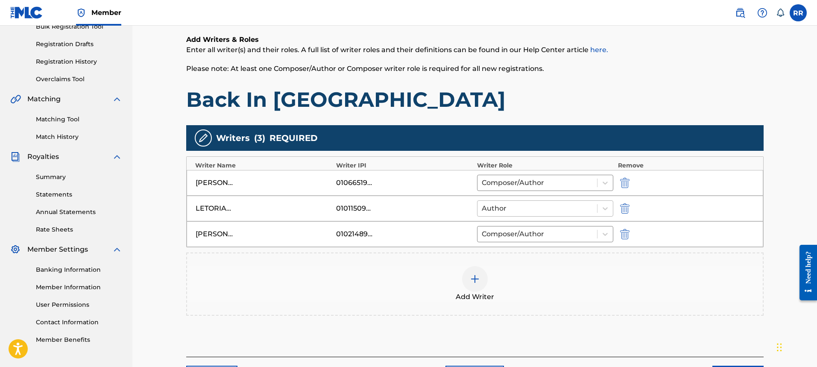
scroll to position [137, 0]
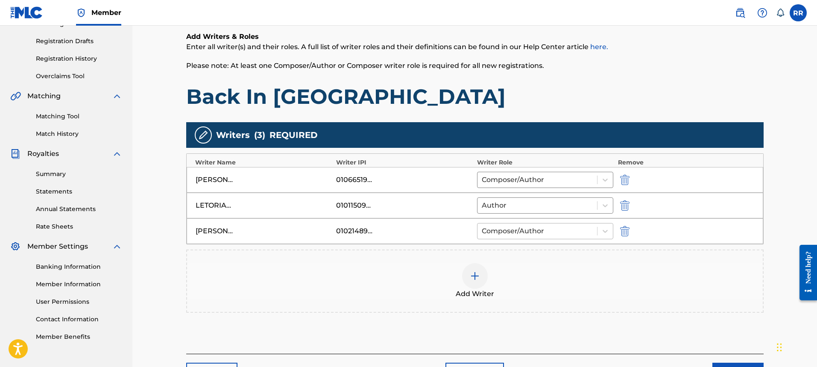
click at [560, 234] on div at bounding box center [537, 231] width 111 height 12
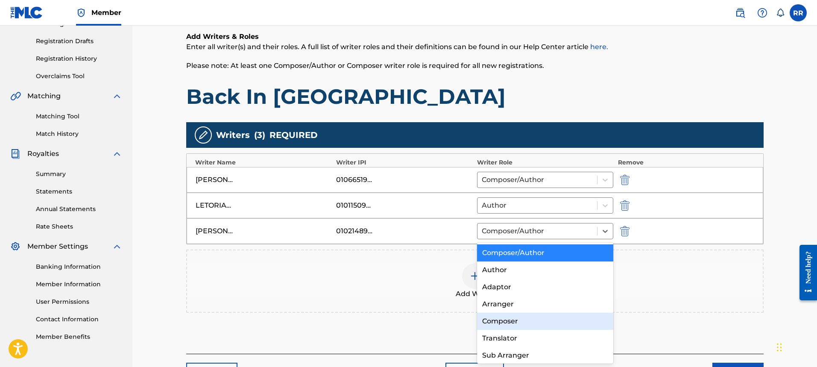
click at [521, 322] on div "Composer" at bounding box center [545, 321] width 137 height 17
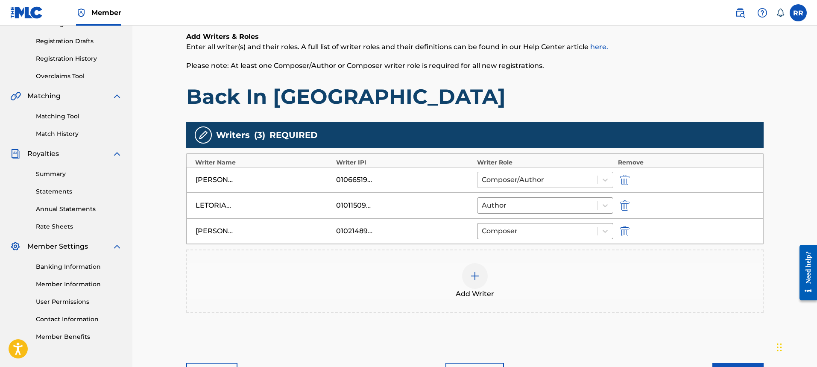
click at [538, 180] on div at bounding box center [537, 180] width 111 height 12
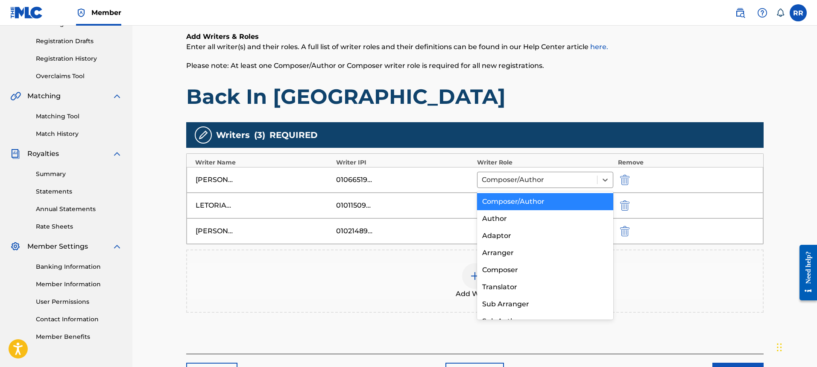
click at [539, 196] on div "Composer/Author" at bounding box center [545, 201] width 137 height 17
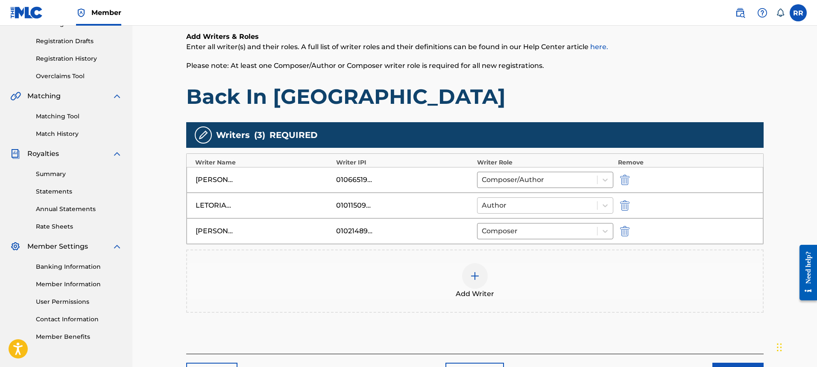
click at [532, 200] on div at bounding box center [537, 205] width 111 height 12
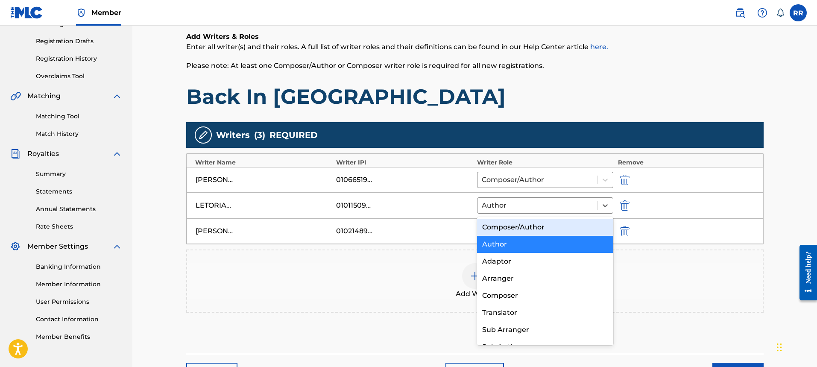
click at [533, 226] on div "Composer/Author" at bounding box center [545, 227] width 137 height 17
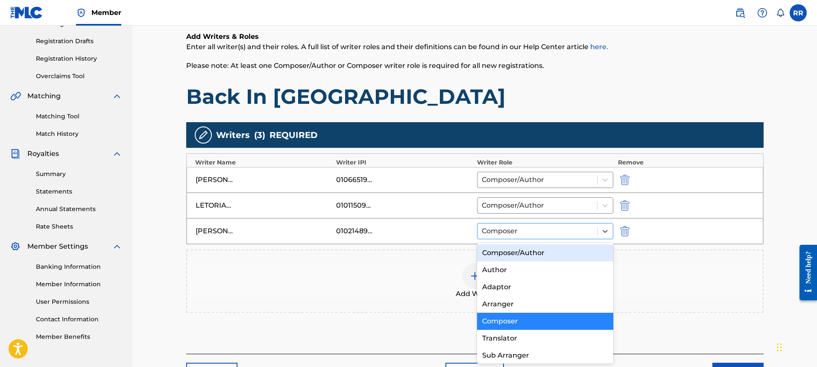
click at [524, 227] on div at bounding box center [537, 231] width 111 height 12
click at [533, 257] on div "Composer/Author" at bounding box center [545, 252] width 137 height 17
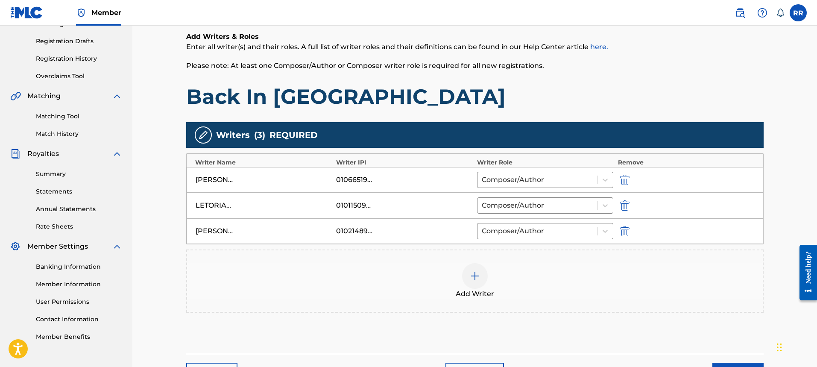
scroll to position [195, 0]
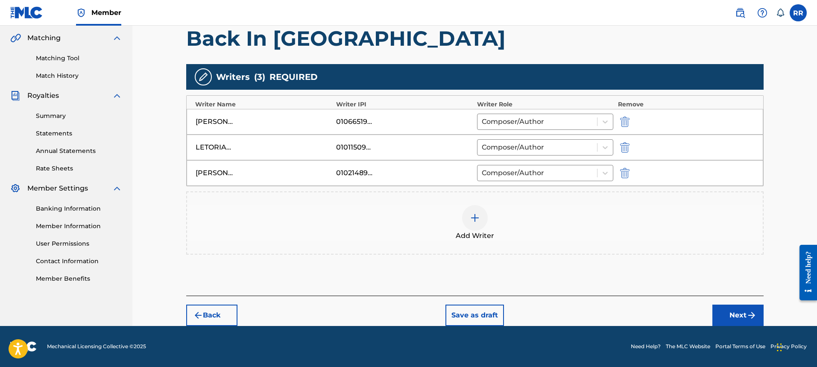
click at [767, 316] on div "Register Work Search Enter Work Details Add Writers Add Publishers & Shares Add…" at bounding box center [475, 89] width 598 height 474
click at [740, 318] on button "Next" at bounding box center [737, 314] width 51 height 21
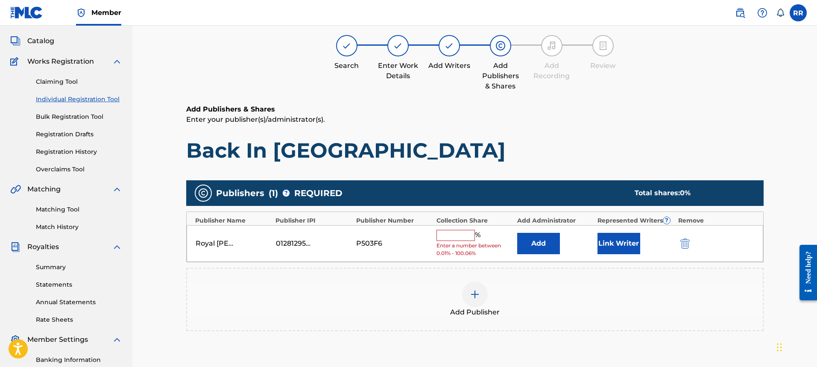
scroll to position [38, 0]
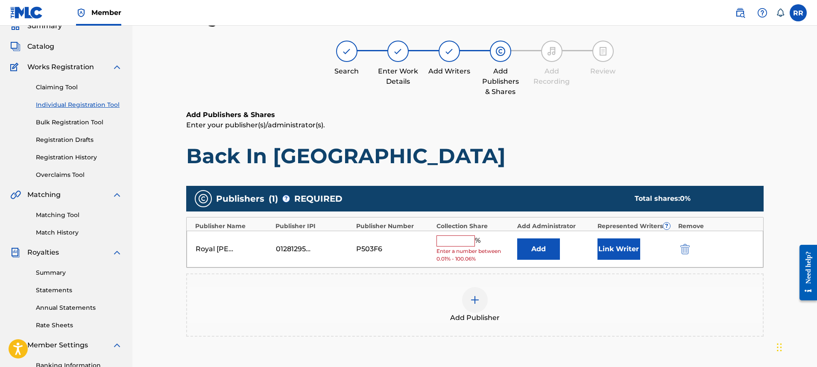
click at [462, 249] on span "Enter a number between 0.01% - 100.06%" at bounding box center [474, 254] width 76 height 15
click at [448, 237] on input "text" at bounding box center [455, 240] width 38 height 11
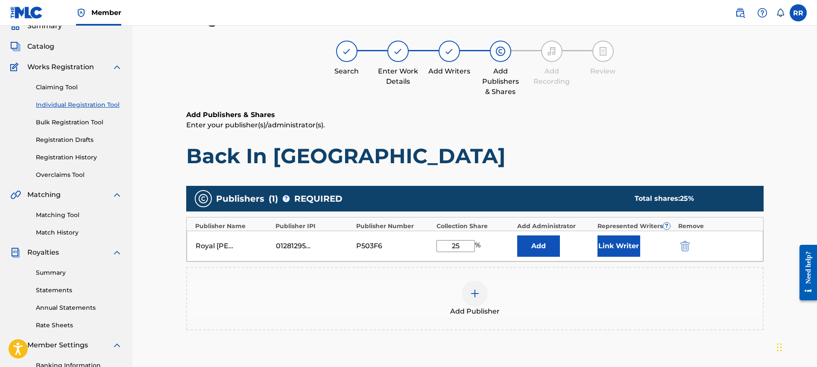
type input "25"
click at [534, 279] on div "Add Publisher" at bounding box center [474, 298] width 577 height 63
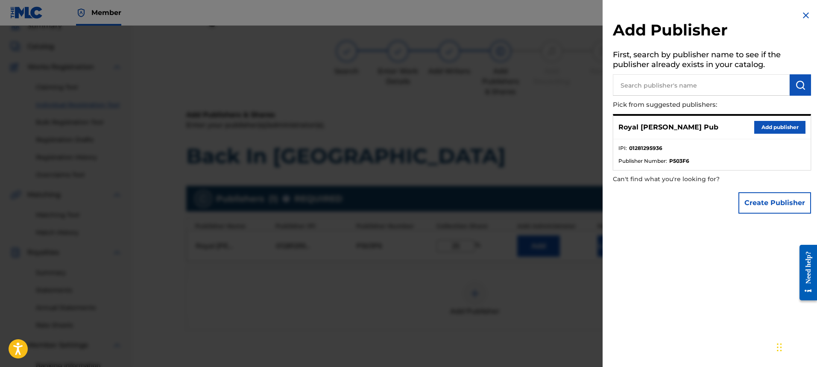
click at [802, 20] on h2 "Add Publisher" at bounding box center [712, 31] width 198 height 22
click at [803, 19] on img at bounding box center [806, 15] width 10 height 10
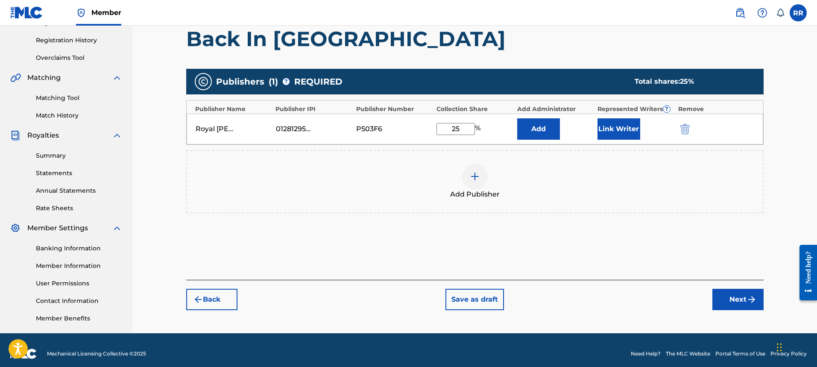
scroll to position [163, 0]
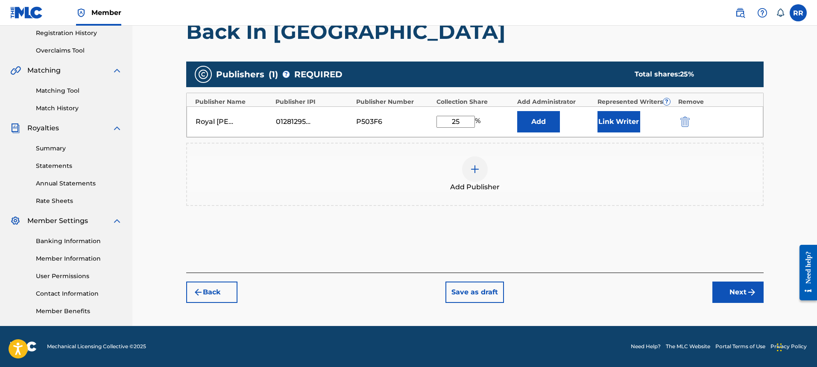
click at [753, 297] on img "submit" at bounding box center [751, 292] width 10 height 10
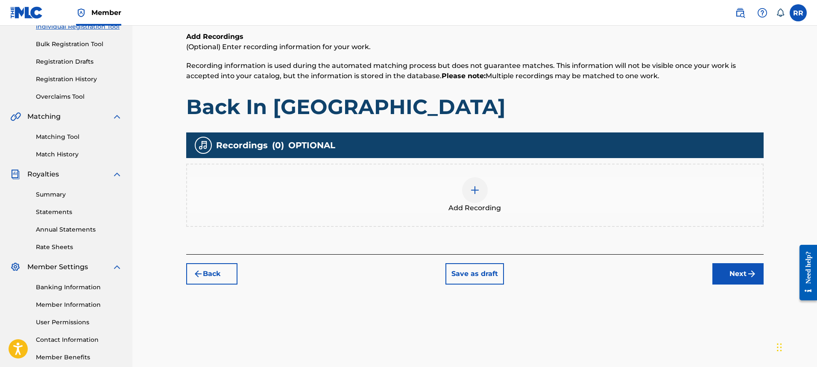
scroll to position [116, 0]
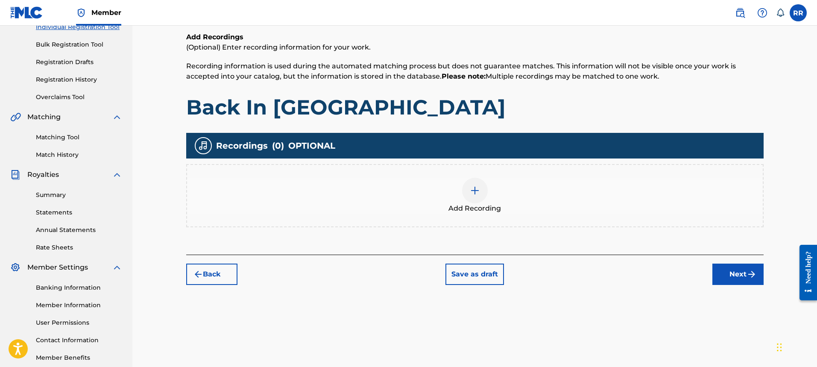
click at [462, 202] on div "Add Recording" at bounding box center [475, 196] width 576 height 36
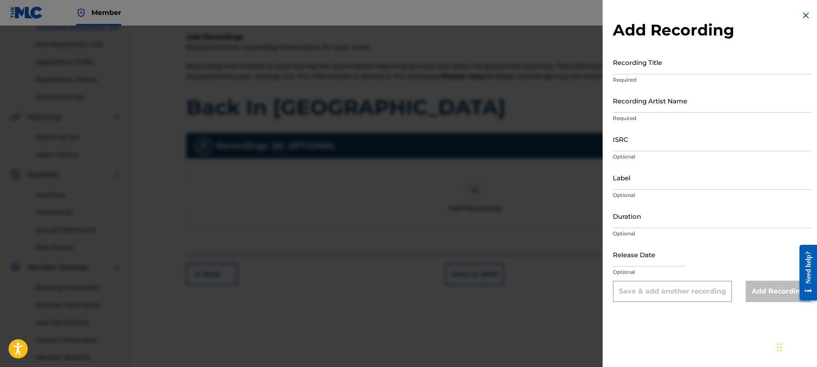
click at [633, 59] on input "Recording Title" at bounding box center [712, 62] width 198 height 24
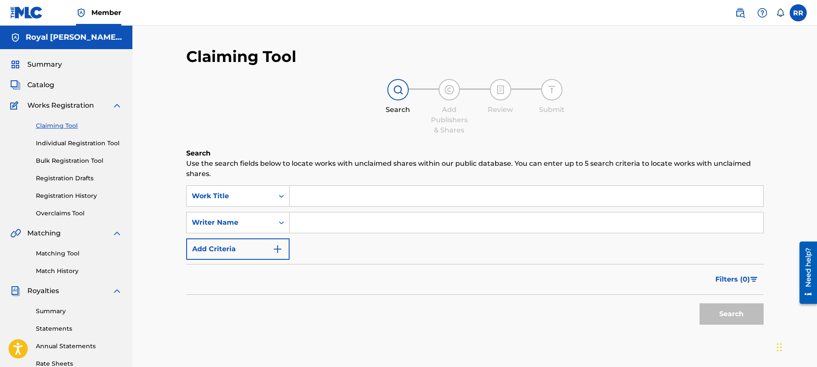
click at [329, 196] on input "Search Form" at bounding box center [527, 196] width 474 height 20
